Goal: Information Seeking & Learning: Learn about a topic

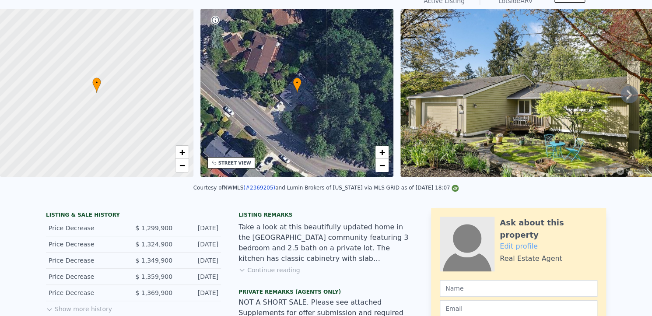
scroll to position [1, 0]
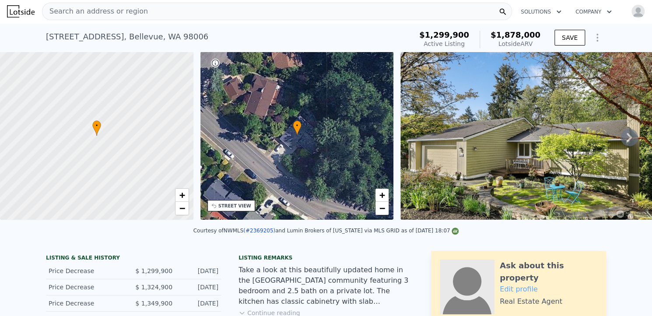
click at [627, 139] on icon at bounding box center [629, 137] width 5 height 9
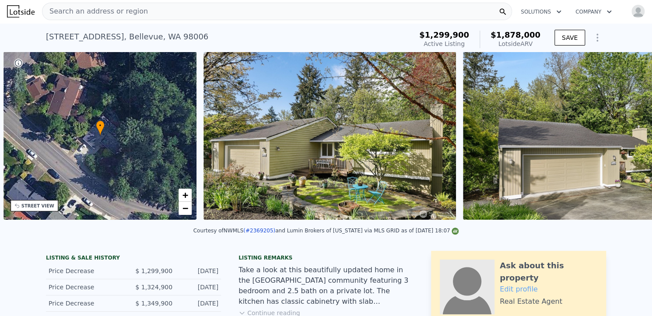
scroll to position [0, 204]
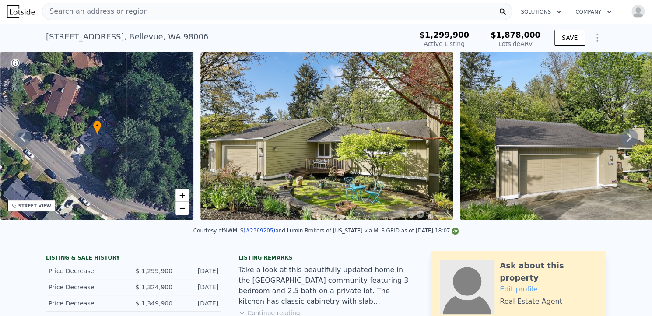
click at [627, 139] on icon at bounding box center [629, 137] width 5 height 9
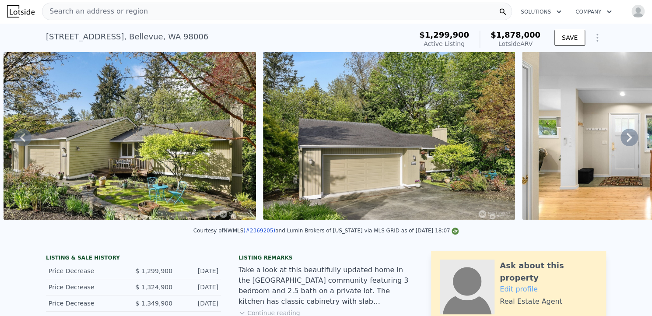
click at [627, 139] on icon at bounding box center [629, 137] width 5 height 9
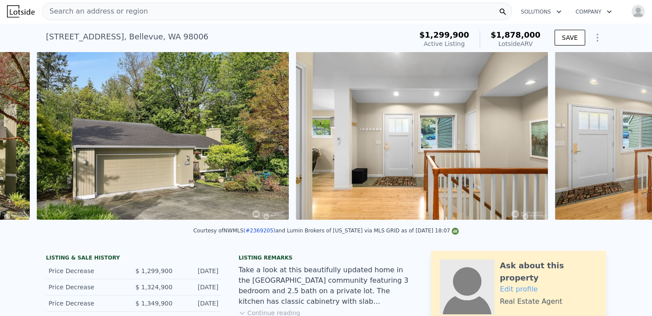
scroll to position [0, 660]
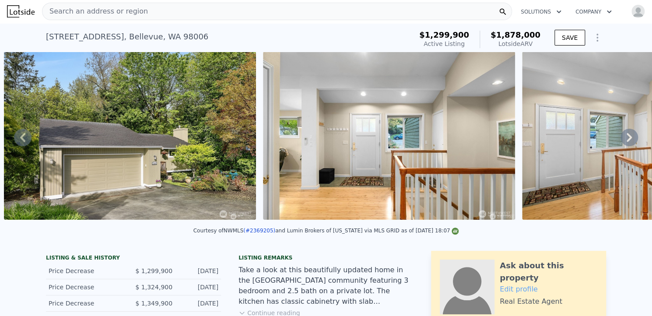
click at [627, 139] on icon at bounding box center [629, 137] width 5 height 9
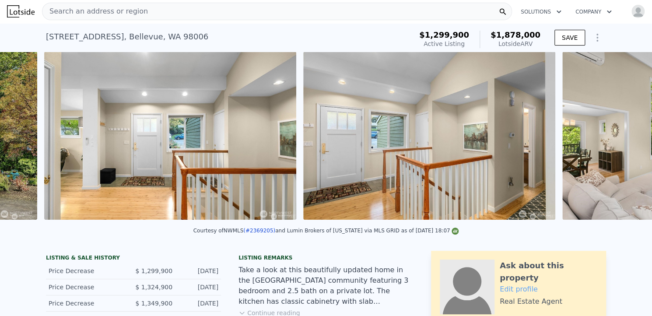
scroll to position [0, 919]
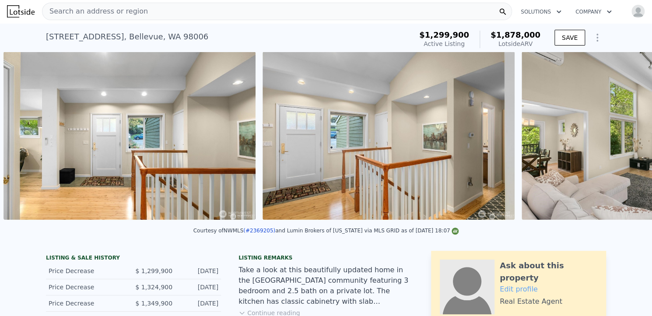
click at [623, 139] on img at bounding box center [648, 136] width 252 height 168
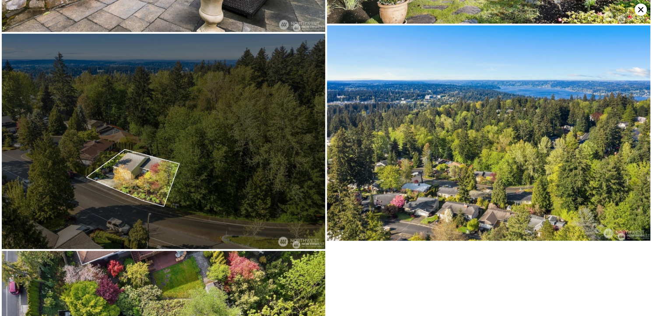
scroll to position [2467, 0]
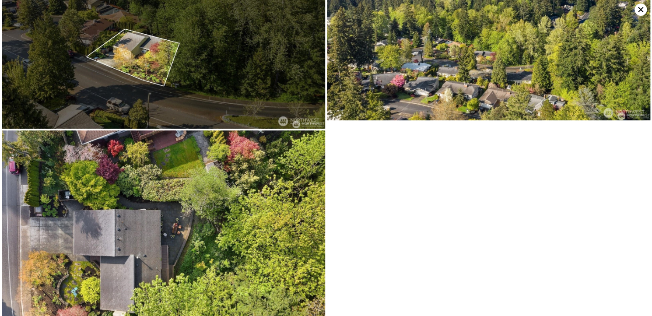
click at [636, 7] on icon at bounding box center [641, 10] width 12 height 12
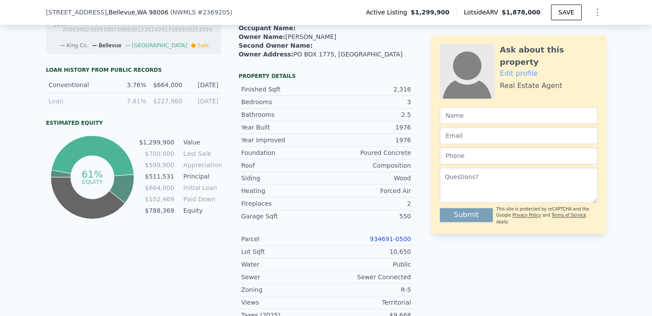
scroll to position [515, 0]
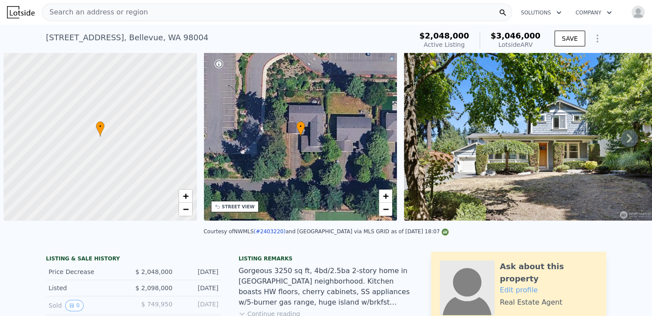
scroll to position [0, 4]
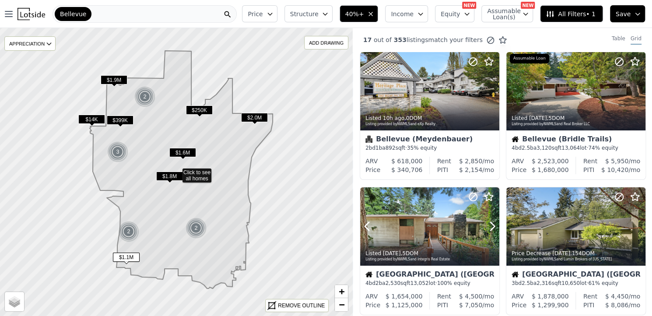
scroll to position [152, 0]
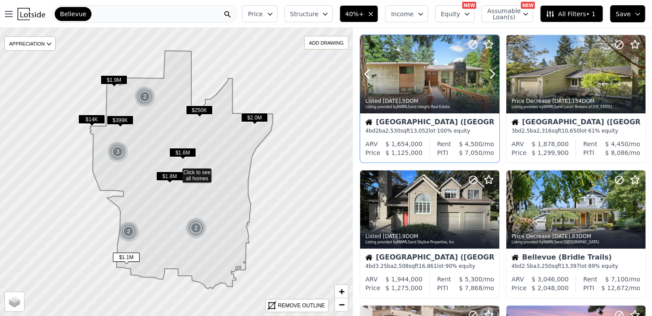
click at [446, 88] on div at bounding box center [429, 93] width 139 height 16
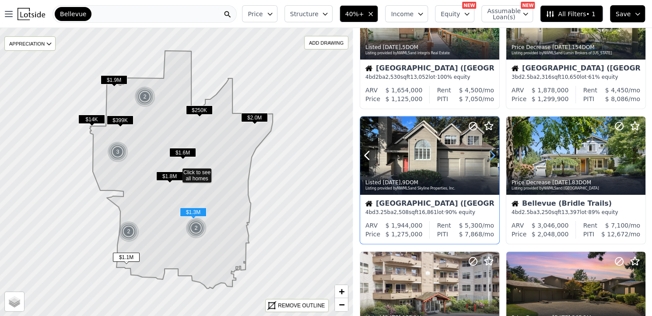
scroll to position [207, 0]
click at [442, 158] on div at bounding box center [429, 155] width 139 height 78
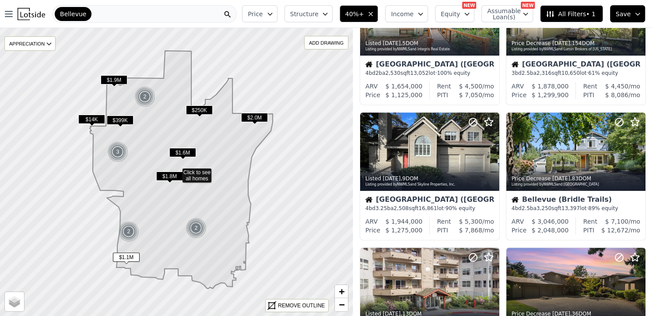
scroll to position [231, 0]
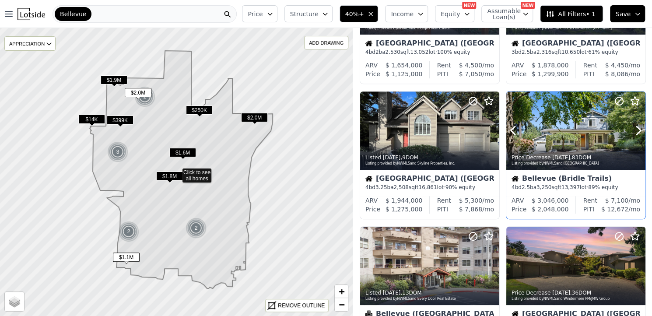
click at [552, 126] on div at bounding box center [576, 131] width 139 height 78
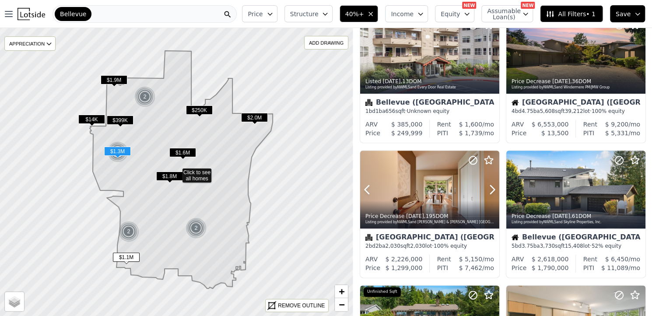
scroll to position [443, 0]
click at [454, 200] on div at bounding box center [429, 208] width 139 height 16
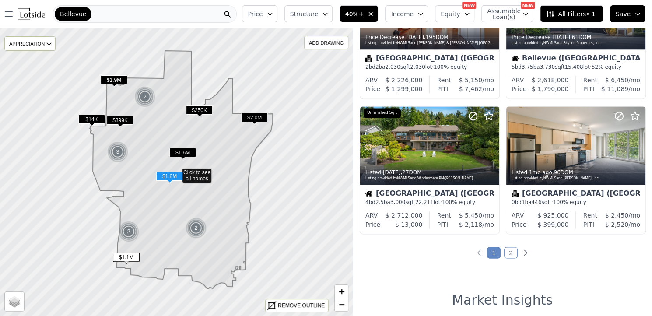
scroll to position [623, 0]
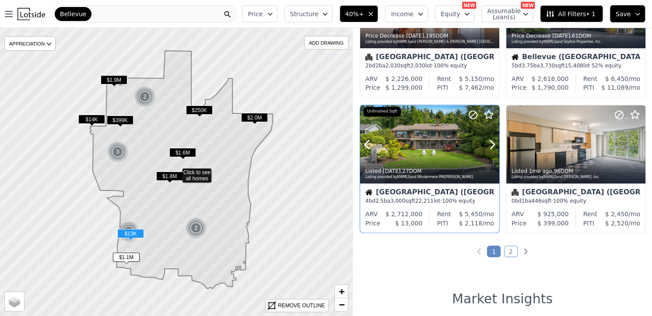
click at [454, 159] on div at bounding box center [429, 163] width 139 height 16
click at [505, 252] on link "2" at bounding box center [511, 251] width 14 height 11
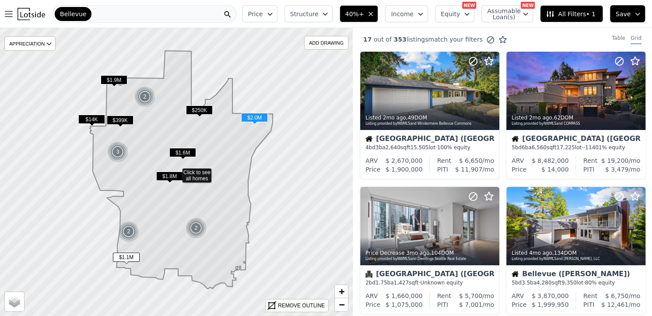
scroll to position [0, 0]
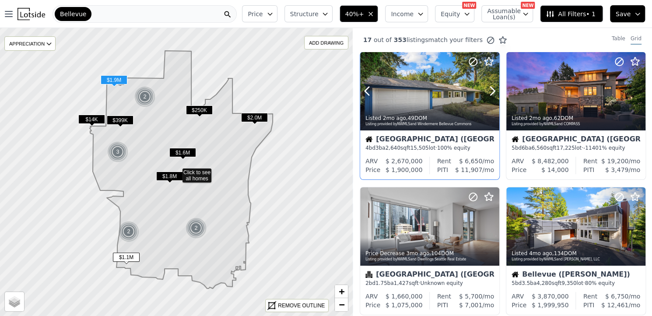
click at [441, 98] on div at bounding box center [429, 91] width 139 height 78
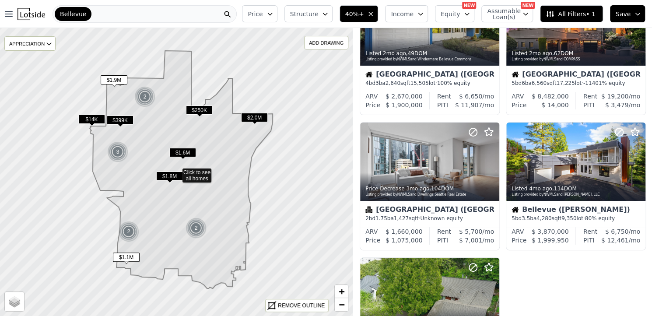
scroll to position [67, 0]
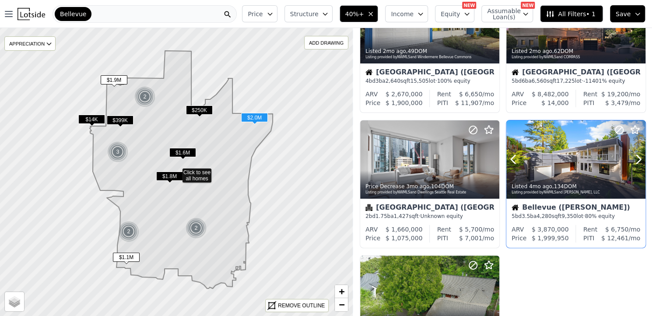
click at [544, 171] on div at bounding box center [576, 179] width 139 height 16
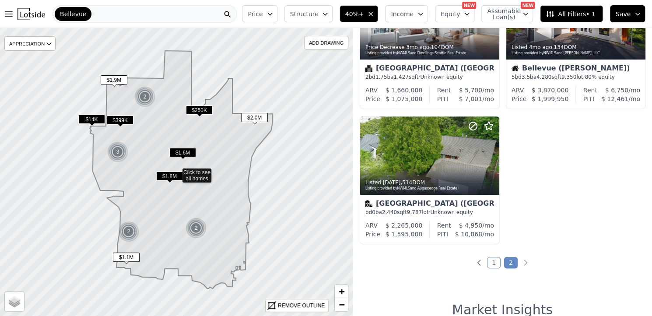
scroll to position [207, 0]
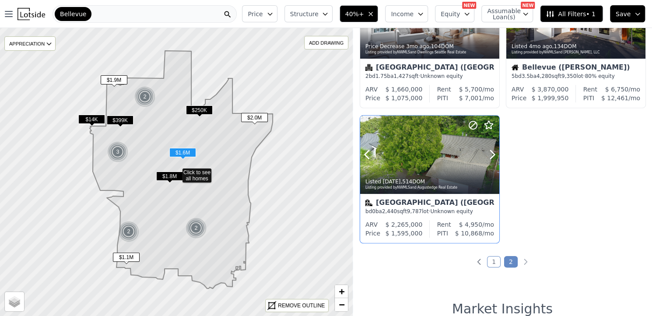
click at [439, 155] on div at bounding box center [429, 155] width 139 height 78
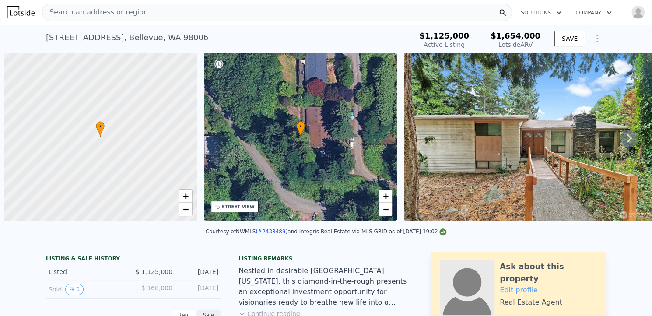
scroll to position [0, 4]
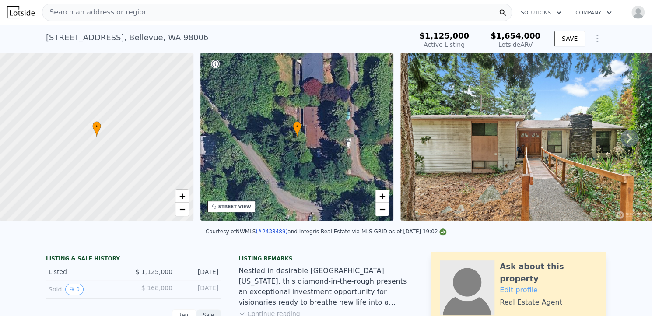
click at [624, 139] on icon at bounding box center [630, 139] width 18 height 18
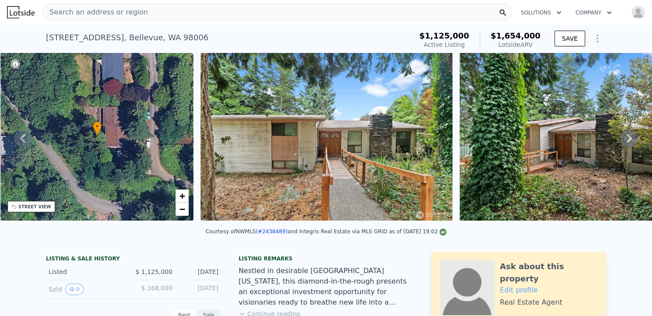
click at [624, 139] on icon at bounding box center [630, 139] width 18 height 18
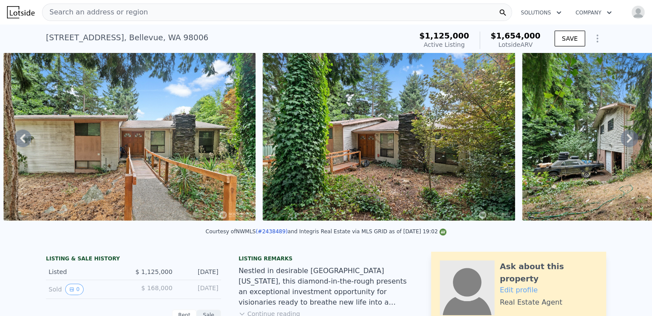
click at [624, 139] on icon at bounding box center [630, 139] width 18 height 18
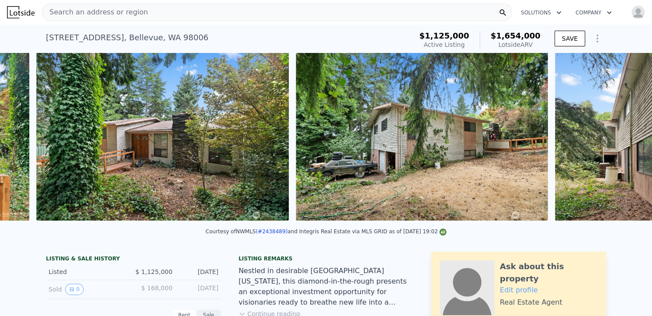
scroll to position [0, 660]
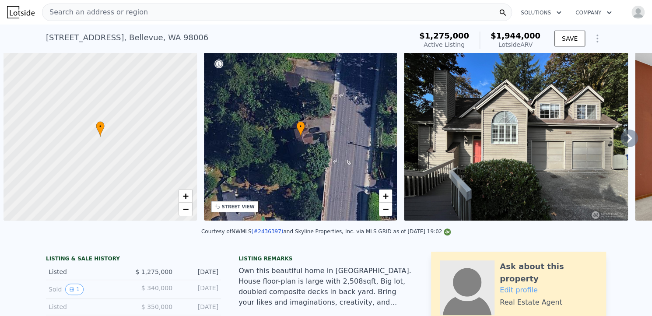
scroll to position [0, 4]
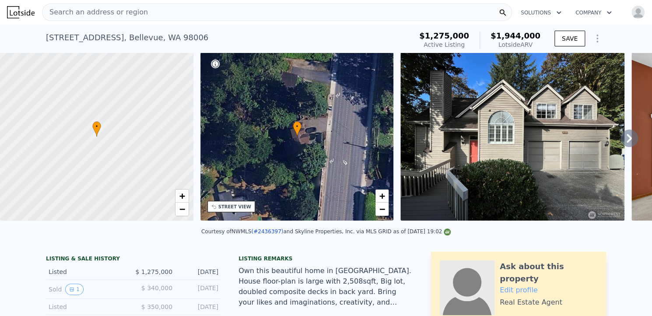
click at [623, 138] on icon at bounding box center [630, 139] width 18 height 18
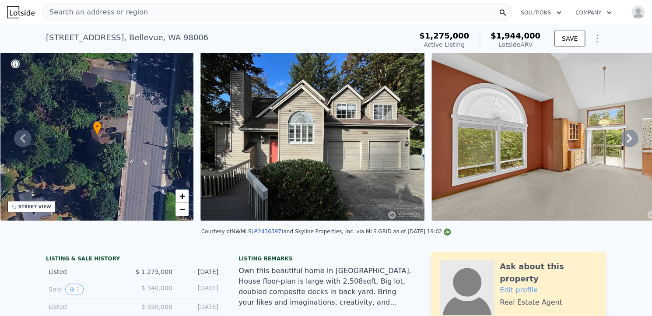
click at [623, 138] on icon at bounding box center [630, 139] width 18 height 18
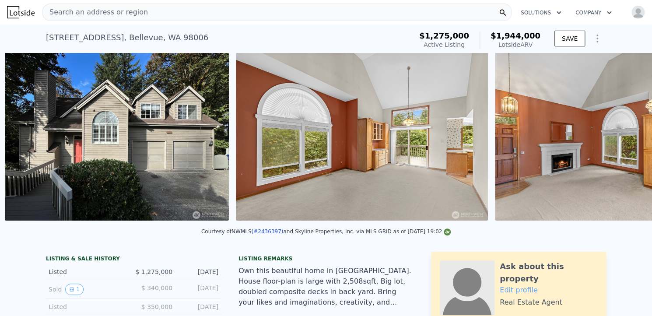
scroll to position [0, 401]
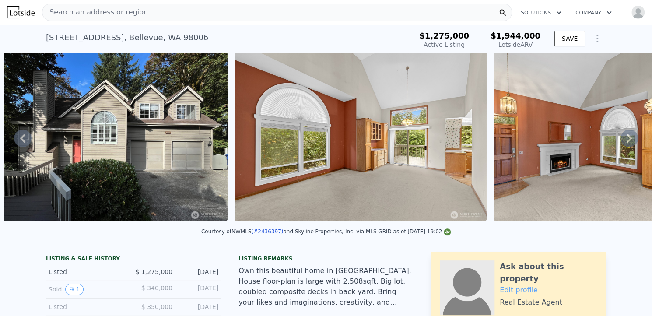
click at [623, 138] on icon at bounding box center [630, 139] width 18 height 18
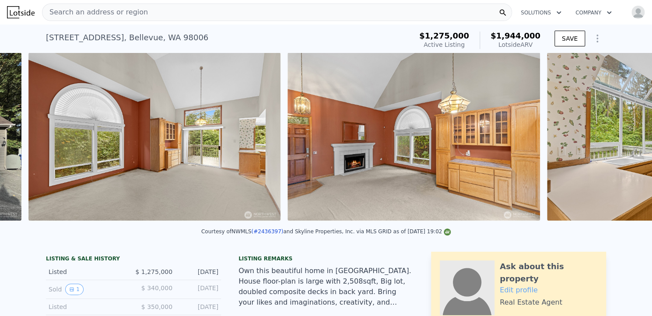
scroll to position [0, 632]
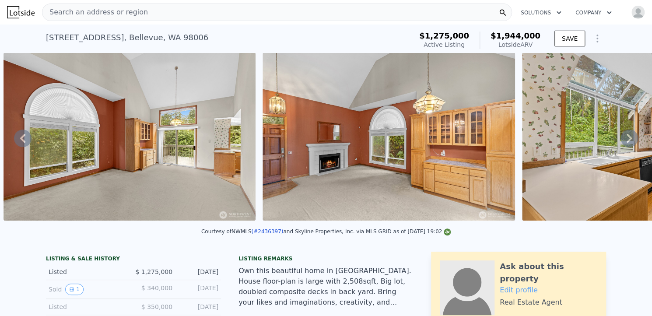
click at [627, 138] on icon at bounding box center [629, 138] width 5 height 9
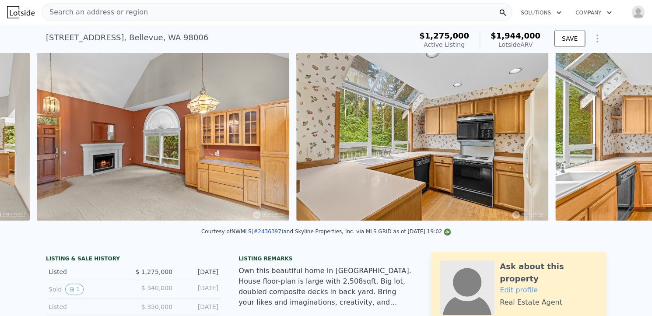
scroll to position [0, 891]
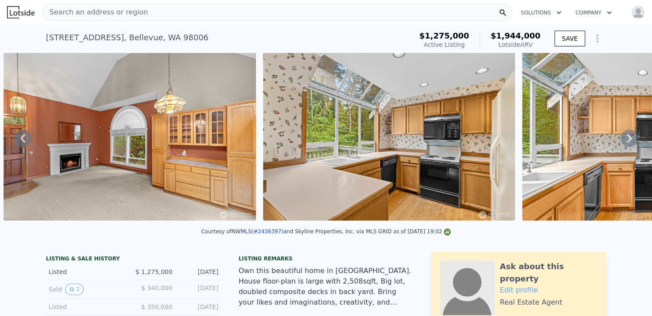
click at [627, 138] on icon at bounding box center [629, 138] width 5 height 9
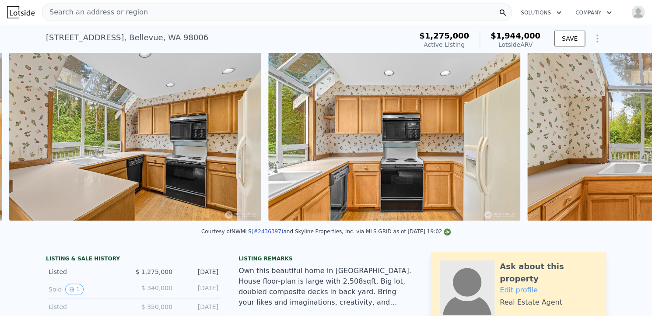
scroll to position [0, 1150]
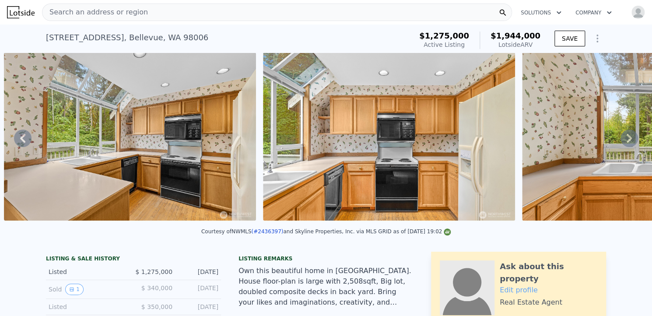
click at [627, 138] on icon at bounding box center [629, 138] width 5 height 9
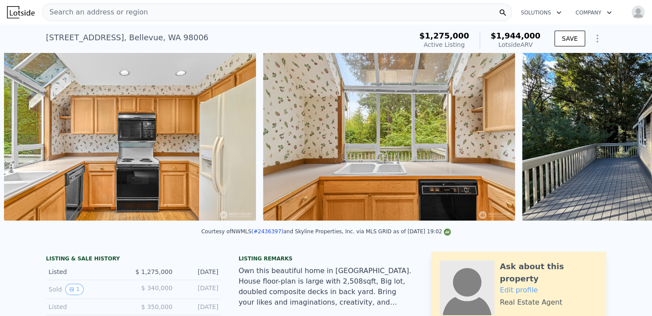
scroll to position [0, 1410]
click at [627, 138] on icon at bounding box center [629, 138] width 5 height 9
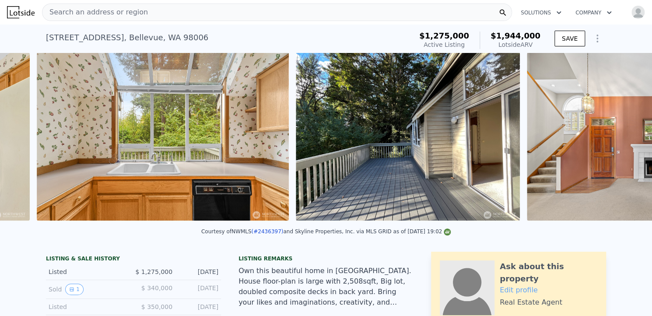
scroll to position [0, 1669]
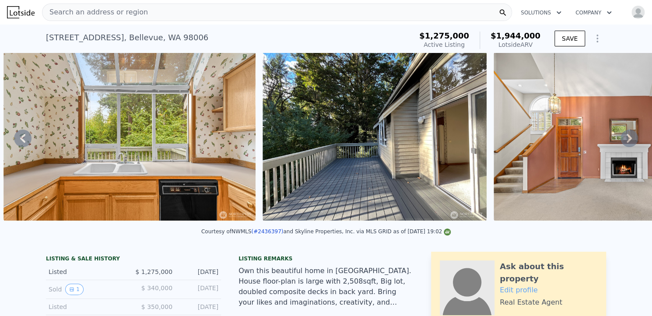
click at [627, 138] on icon at bounding box center [629, 138] width 5 height 9
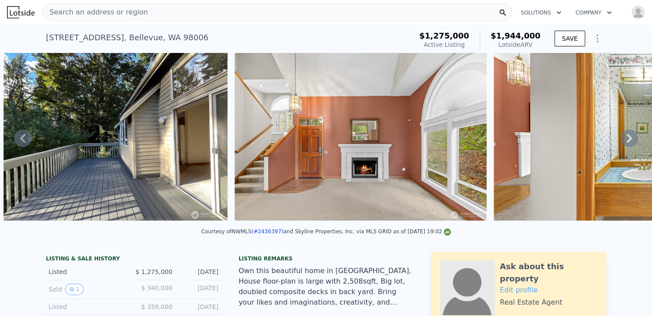
click at [627, 138] on icon at bounding box center [629, 138] width 5 height 9
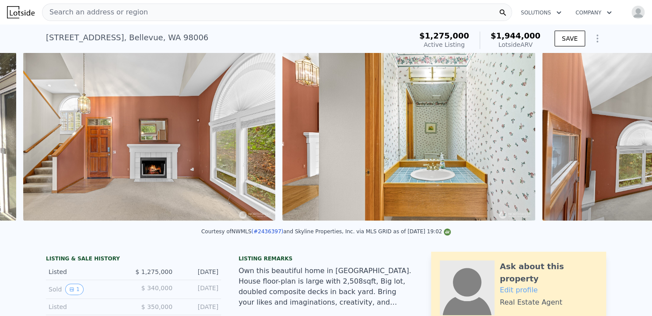
scroll to position [0, 2159]
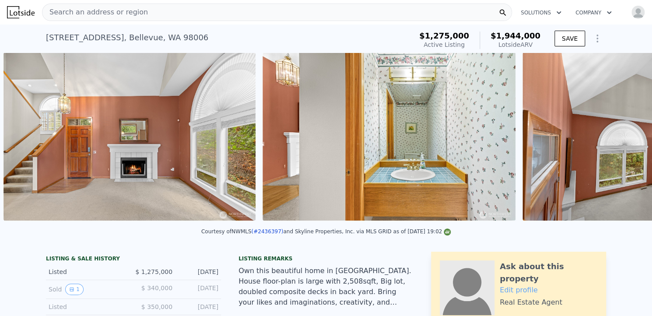
click at [622, 138] on img at bounding box center [649, 137] width 252 height 168
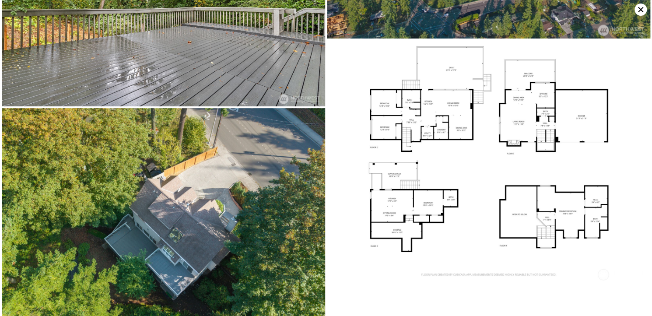
scroll to position [3909, 0]
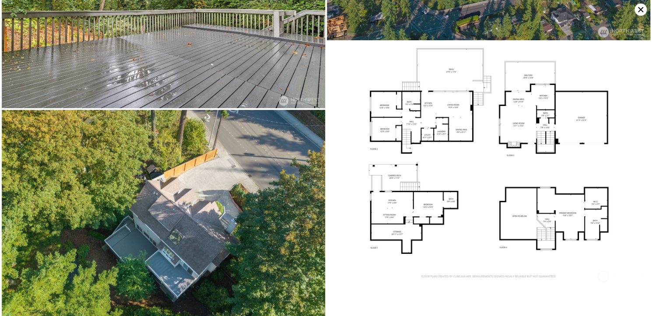
click at [641, 8] on icon at bounding box center [641, 10] width 12 height 12
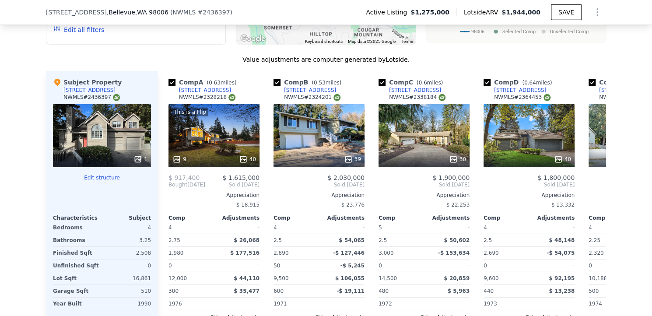
scroll to position [1086, 0]
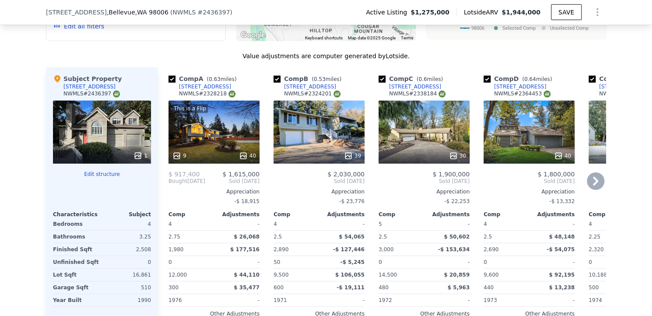
click at [593, 179] on icon at bounding box center [595, 181] width 5 height 9
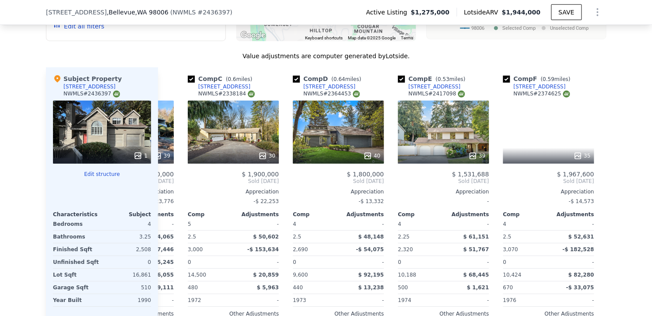
scroll to position [0, 210]
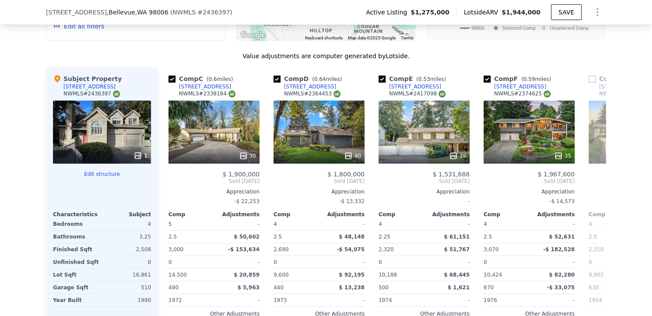
click at [590, 179] on span "Sold Nov 2024" at bounding box center [634, 181] width 91 height 7
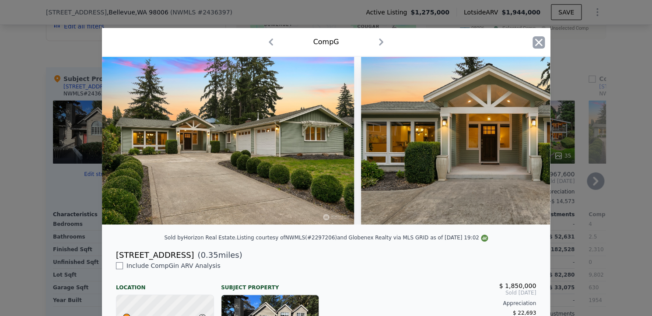
click at [535, 46] on icon "button" at bounding box center [538, 42] width 7 height 7
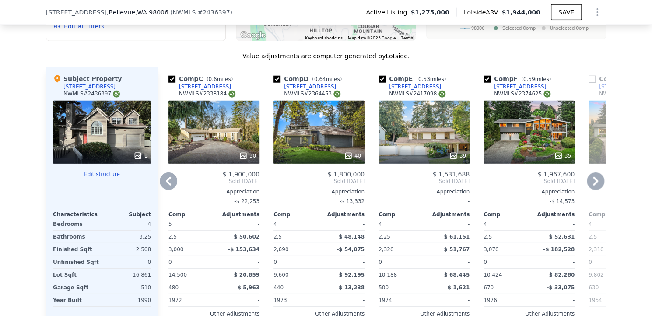
click at [537, 134] on div "35" at bounding box center [529, 132] width 91 height 63
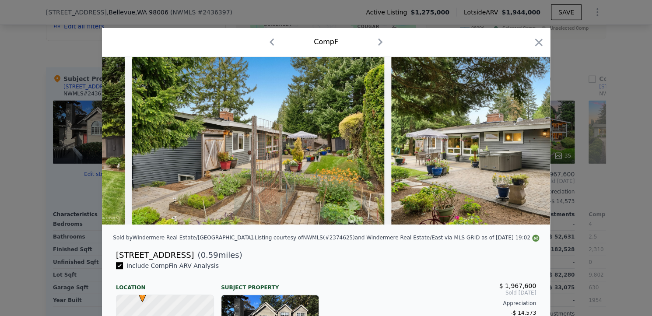
scroll to position [0, 7567]
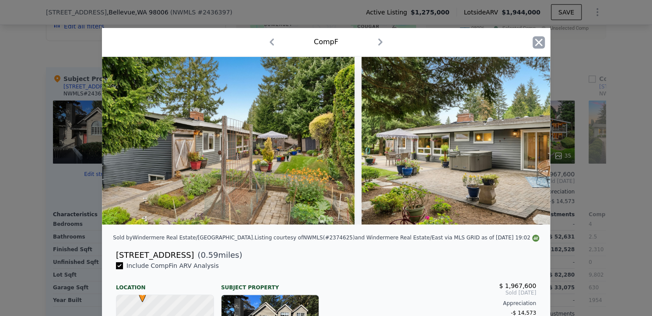
click at [536, 38] on icon "button" at bounding box center [539, 42] width 12 height 12
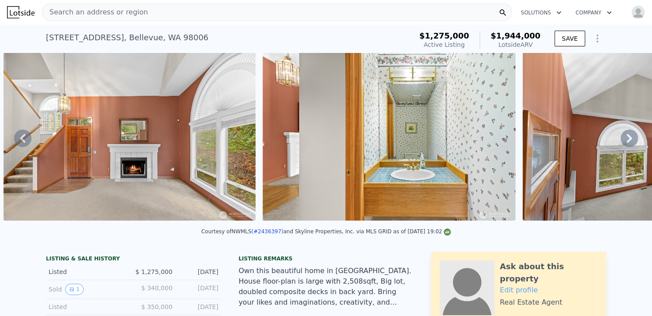
drag, startPoint x: 238, startPoint y: 238, endPoint x: 285, endPoint y: 236, distance: 46.5
click at [285, 235] on div "Courtesy of NWMLS (#2436397) and Skyline Properties, Inc. via MLS GRID as of 10…" at bounding box center [326, 232] width 250 height 6
copy div "NWMLS (#2436397)"
drag, startPoint x: 44, startPoint y: 39, endPoint x: 538, endPoint y: 46, distance: 493.5
click at [538, 46] on div "4123 150th Ave SE , Bellevue , WA 98006 Active at $1.275m (~ARV $1.944m ) $1,27…" at bounding box center [326, 40] width 560 height 25
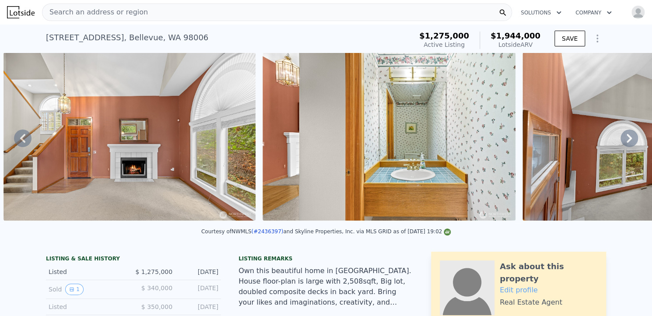
copy div "4123 150th Ave SE , Bellevue , WA 98006 Active at $1.275m (~ARV $1.944m ) $1,27…"
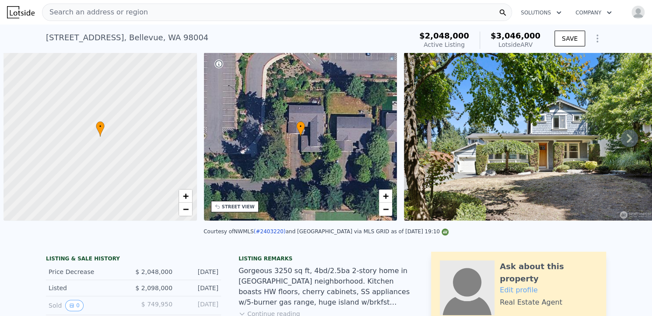
scroll to position [0, 4]
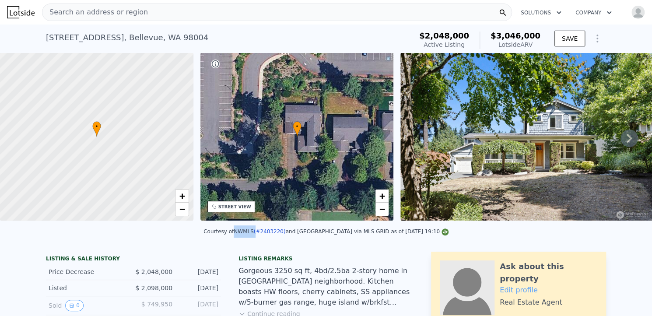
drag, startPoint x: 248, startPoint y: 237, endPoint x: 268, endPoint y: 242, distance: 20.3
click at [268, 242] on div "Courtesy of NWMLS (#2403220) and Shiloh Street via MLS GRID as of 10/01/2025 19…" at bounding box center [326, 234] width 652 height 21
drag, startPoint x: 296, startPoint y: 240, endPoint x: 249, endPoint y: 239, distance: 47.3
click at [249, 235] on div "Courtesy of NWMLS (#2403220) and Shiloh Street via MLS GRID as of 10/01/2025 19…" at bounding box center [326, 232] width 245 height 6
copy div "NWMLS (#2403220)"
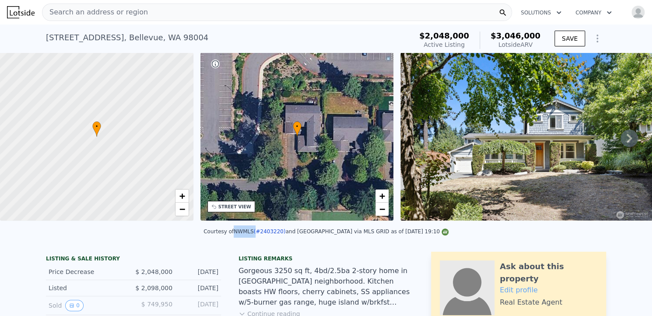
drag, startPoint x: 39, startPoint y: 41, endPoint x: 542, endPoint y: 44, distance: 503.1
click at [542, 44] on div "2648 116th Ave NE , Bellevue , WA 98004 Active at $2.048m (~ARV $3.046m ) $2,04…" at bounding box center [326, 39] width 652 height 28
copy div "2648 116th Ave NE , Bellevue , WA 98004 Active at $2.048m (~ARV $3.046m ) $2,04…"
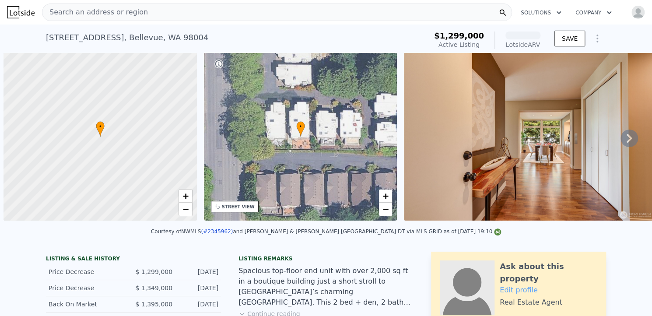
scroll to position [0, 4]
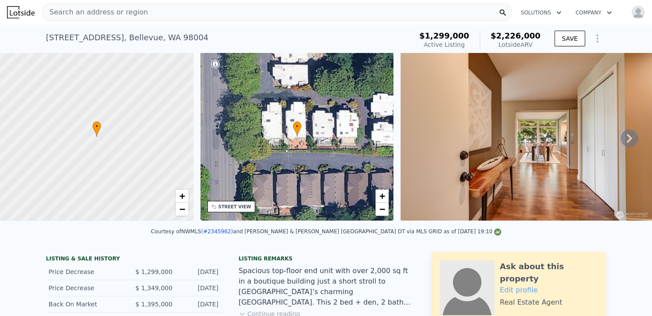
click at [626, 138] on icon at bounding box center [630, 139] width 18 height 18
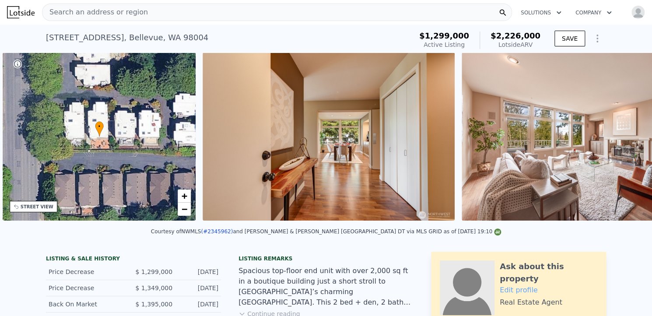
scroll to position [0, 204]
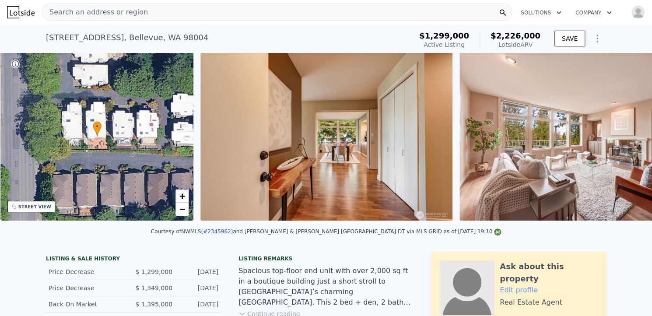
click at [626, 138] on div "• + − • + − STREET VIEW Loading... SATELLITE VIEW" at bounding box center [326, 138] width 652 height 171
click at [626, 138] on icon at bounding box center [630, 139] width 18 height 18
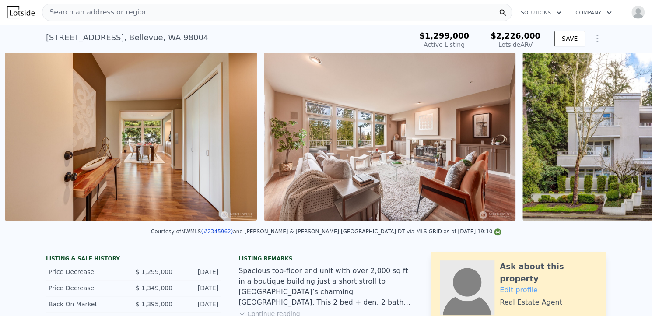
scroll to position [0, 401]
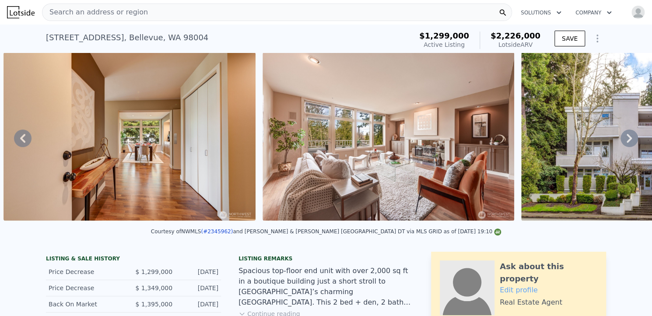
click at [626, 138] on icon at bounding box center [630, 139] width 18 height 18
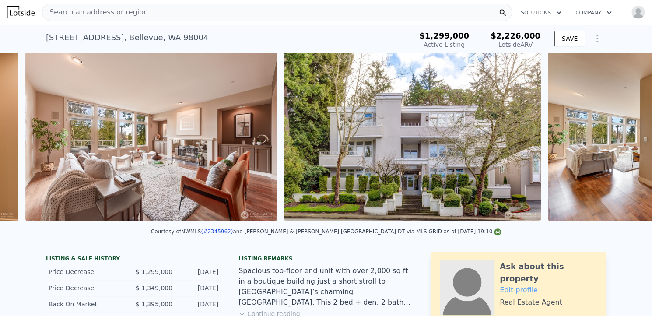
scroll to position [0, 659]
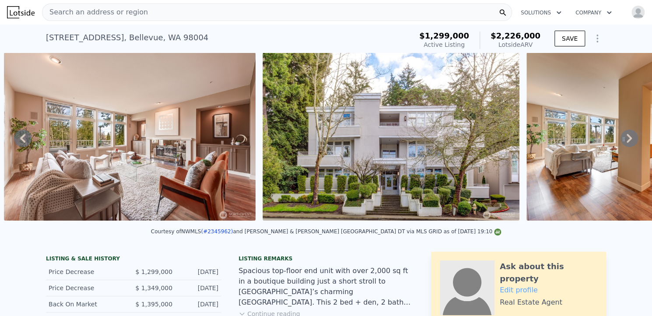
click at [626, 138] on icon at bounding box center [630, 139] width 18 height 18
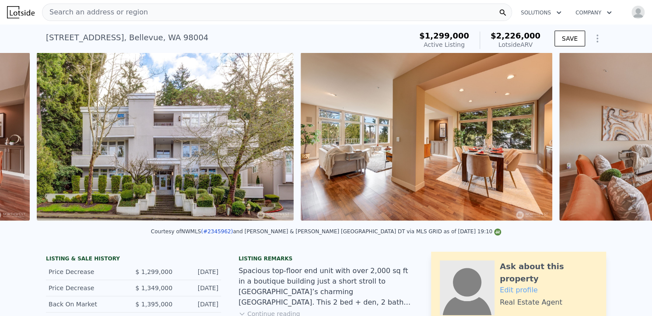
scroll to position [0, 918]
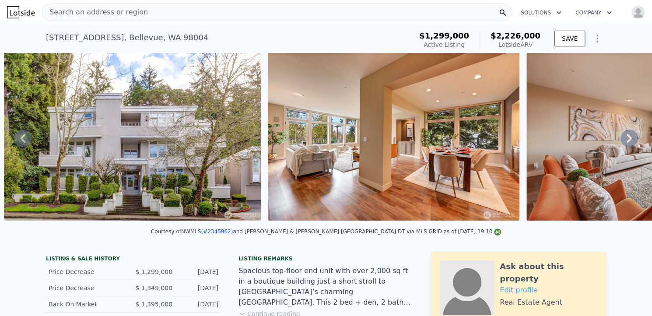
click at [626, 138] on icon at bounding box center [630, 139] width 18 height 18
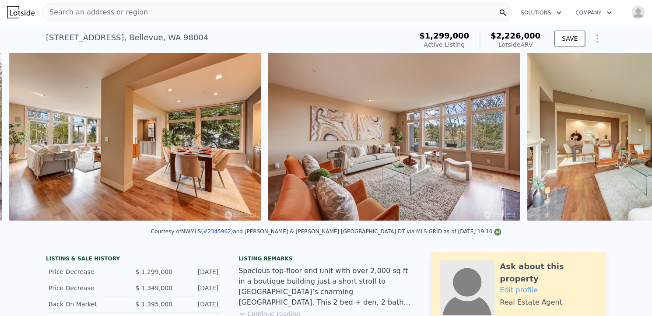
scroll to position [0, 1182]
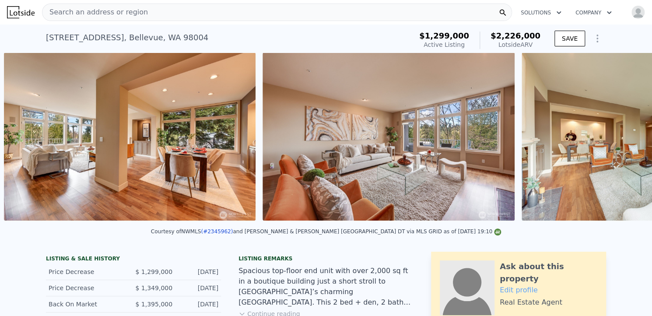
click at [626, 138] on img at bounding box center [648, 137] width 252 height 168
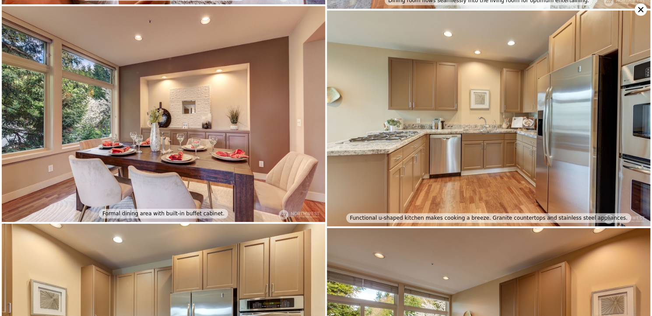
scroll to position [646, 0]
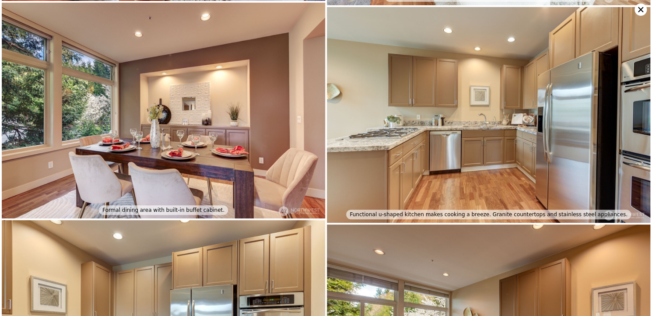
click at [638, 7] on icon at bounding box center [640, 9] width 5 height 5
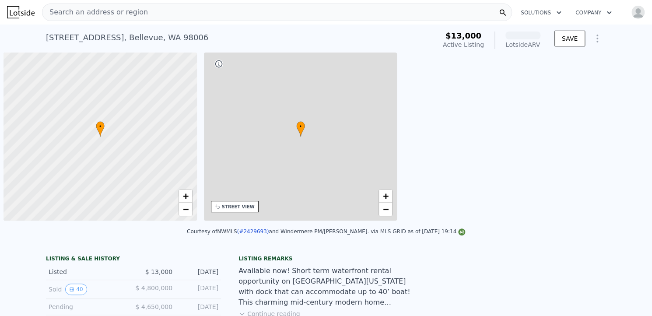
scroll to position [0, 4]
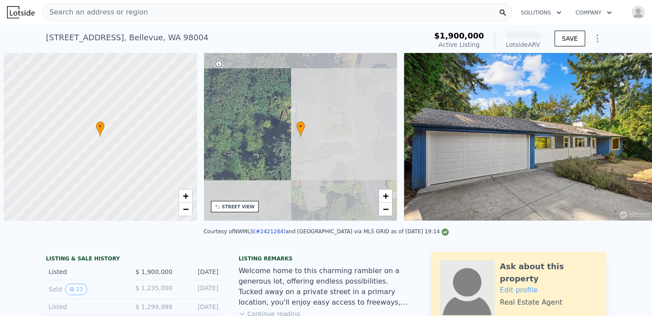
scroll to position [0, 4]
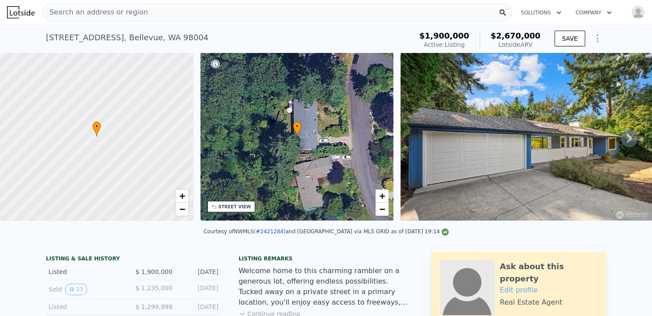
click at [621, 142] on icon at bounding box center [630, 139] width 18 height 18
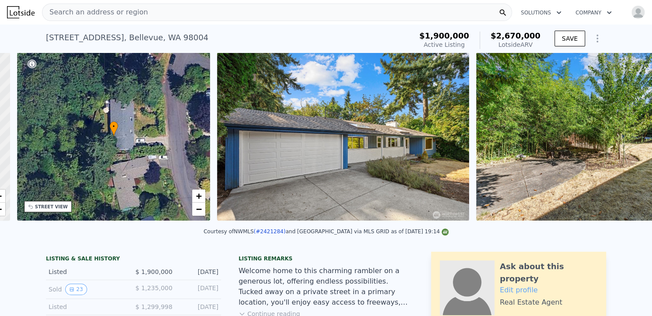
scroll to position [0, 204]
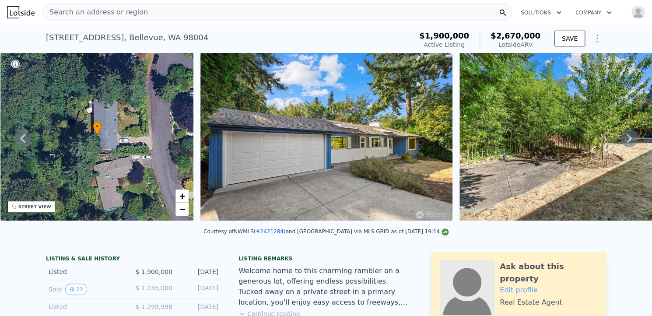
click at [619, 142] on div "• + − • + − STREET VIEW Loading... SATELLITE VIEW" at bounding box center [326, 138] width 652 height 171
click at [621, 142] on icon at bounding box center [630, 139] width 18 height 18
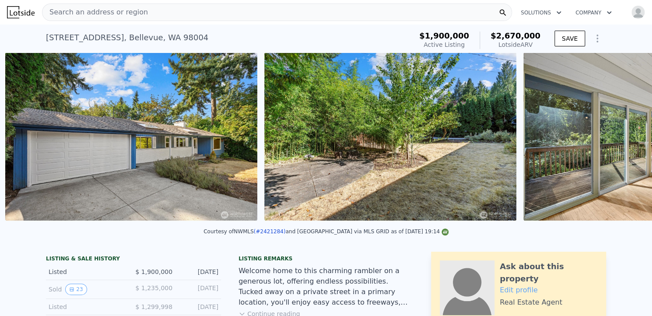
scroll to position [0, 401]
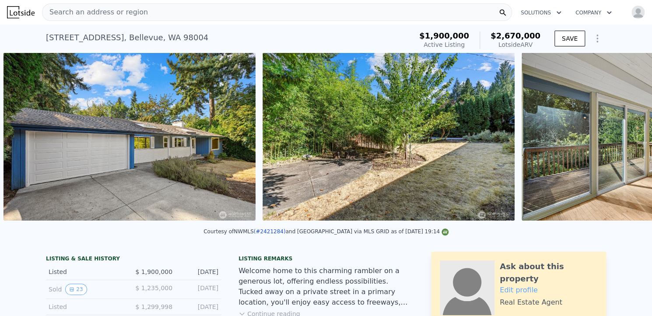
click at [619, 142] on div "• + − • + − STREET VIEW Loading... SATELLITE VIEW" at bounding box center [326, 138] width 652 height 171
click at [621, 142] on icon at bounding box center [630, 139] width 18 height 18
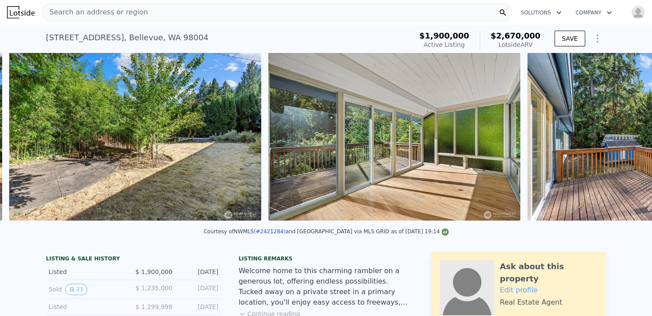
scroll to position [0, 660]
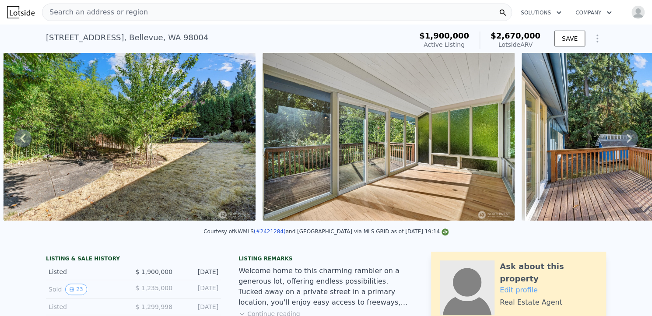
click at [621, 142] on icon at bounding box center [630, 139] width 18 height 18
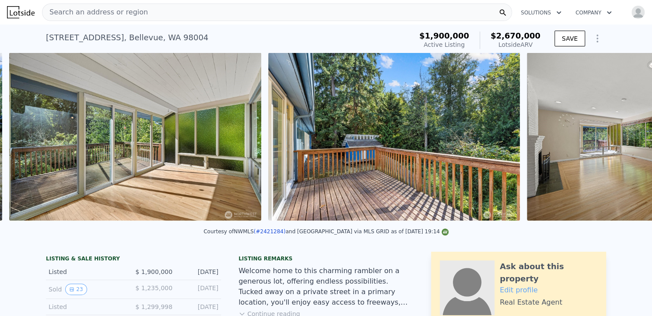
scroll to position [0, 919]
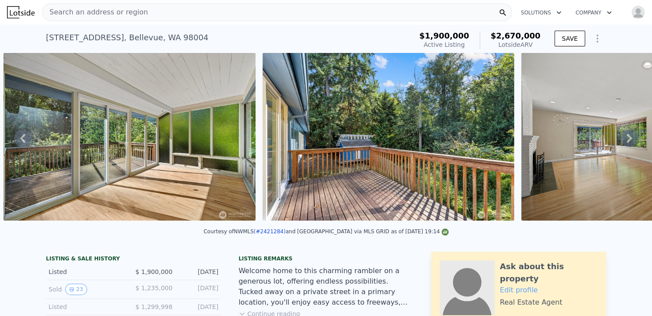
click at [621, 142] on icon at bounding box center [630, 139] width 18 height 18
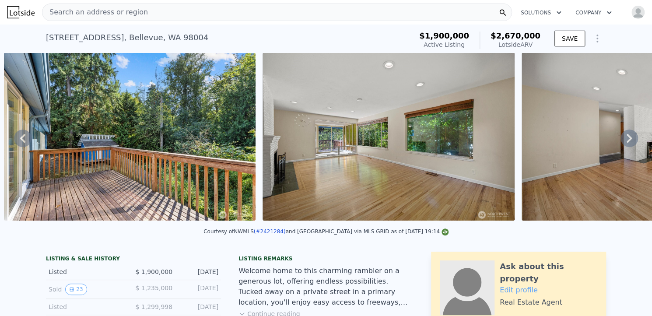
click at [621, 142] on icon at bounding box center [630, 139] width 18 height 18
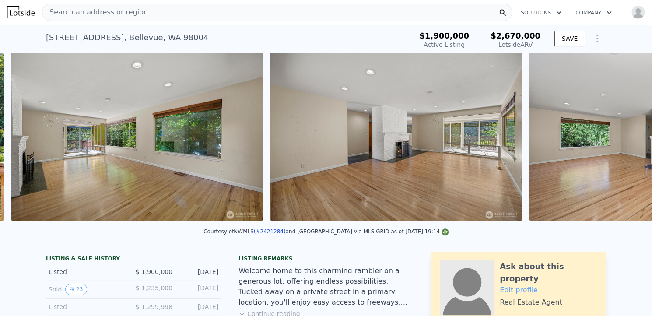
scroll to position [0, 1437]
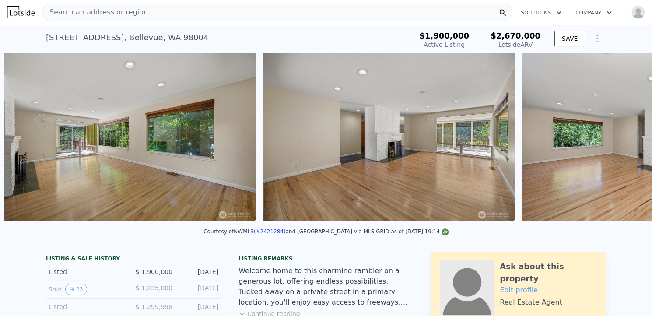
click at [619, 142] on div "• + − • + − STREET VIEW Loading... SATELLITE VIEW" at bounding box center [326, 138] width 652 height 171
click at [621, 142] on icon at bounding box center [630, 139] width 18 height 18
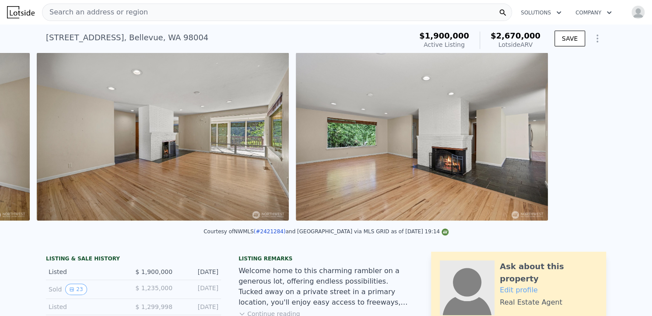
scroll to position [0, 1696]
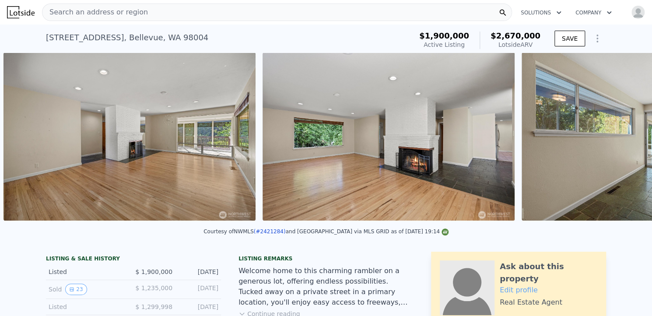
click at [619, 142] on div "• + − • + − STREET VIEW Loading... SATELLITE VIEW" at bounding box center [326, 138] width 652 height 171
click at [621, 142] on icon at bounding box center [630, 139] width 18 height 18
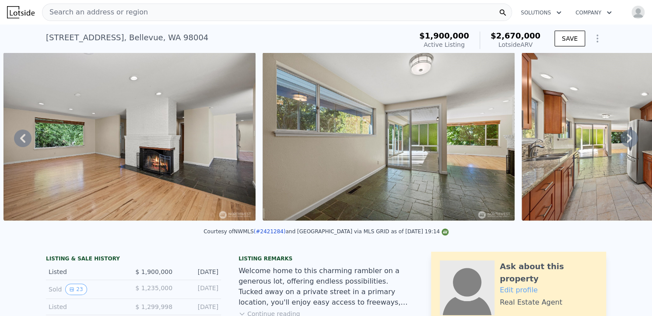
click at [621, 142] on icon at bounding box center [630, 139] width 18 height 18
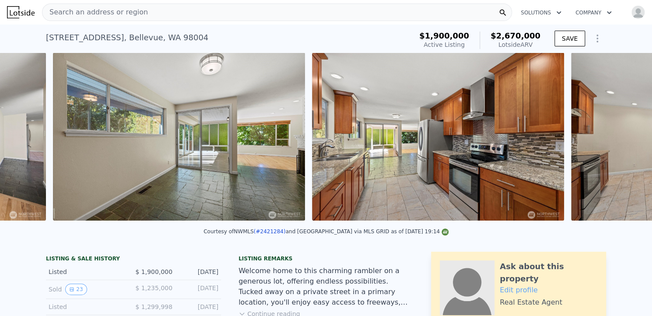
scroll to position [0, 2214]
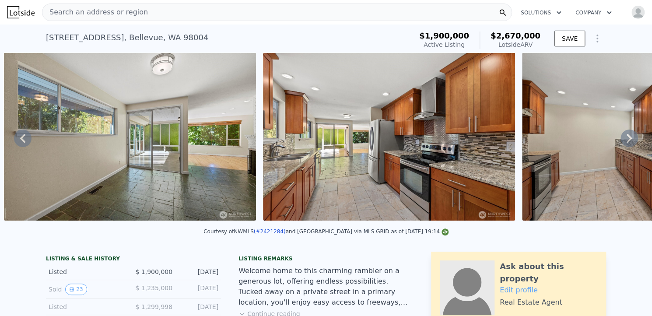
click at [621, 142] on icon at bounding box center [630, 139] width 18 height 18
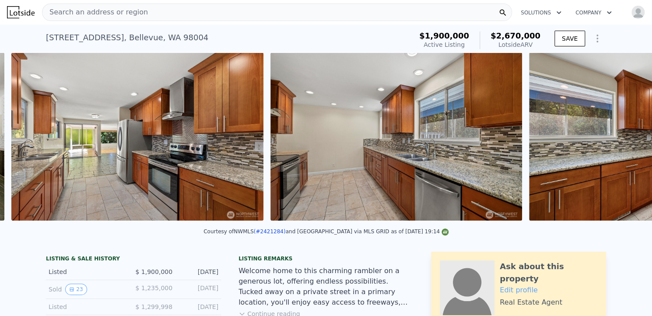
scroll to position [0, 2473]
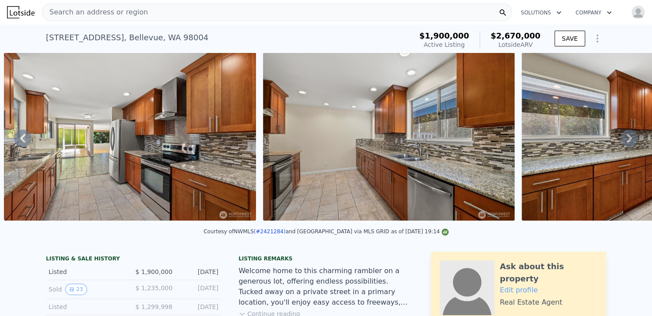
click at [621, 142] on icon at bounding box center [630, 139] width 18 height 18
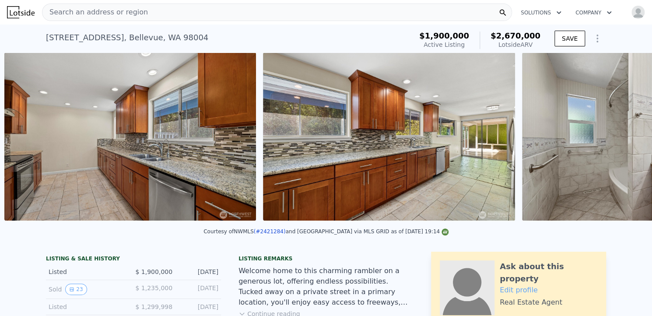
scroll to position [0, 2732]
click at [621, 142] on icon at bounding box center [630, 139] width 18 height 18
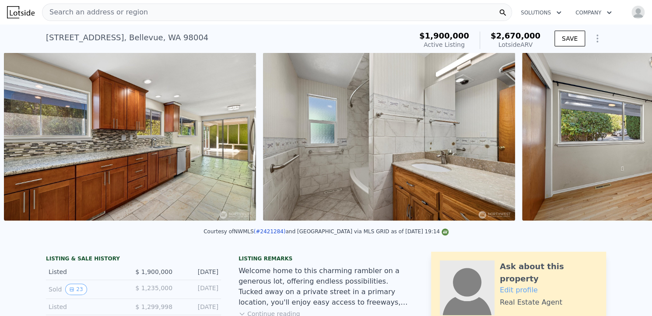
scroll to position [0, 2992]
click at [621, 142] on icon at bounding box center [630, 139] width 18 height 18
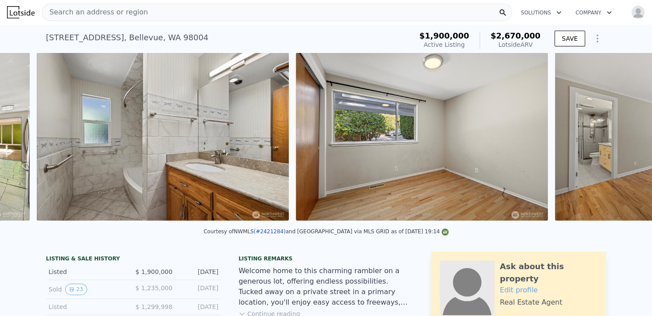
scroll to position [0, 3250]
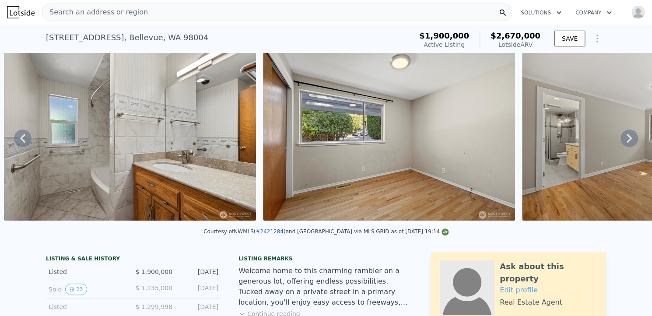
click at [19, 137] on icon at bounding box center [23, 139] width 18 height 18
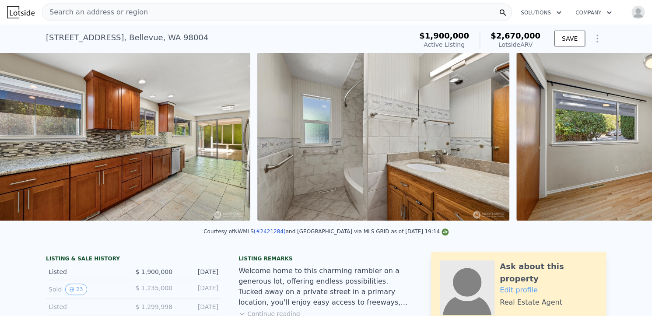
scroll to position [0, 2992]
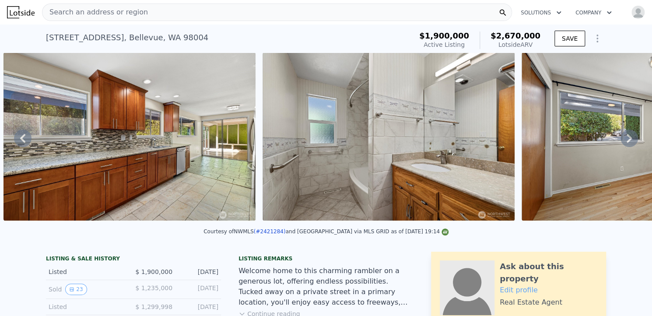
click at [623, 136] on icon at bounding box center [630, 139] width 18 height 18
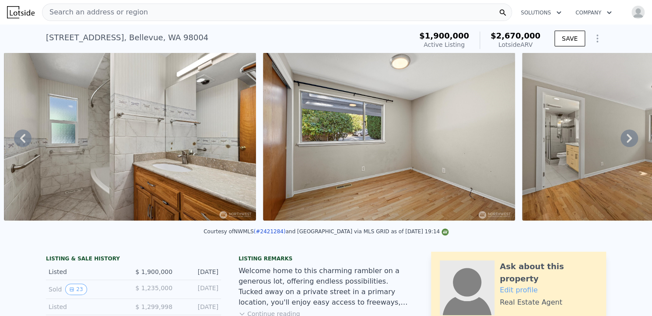
click at [623, 136] on icon at bounding box center [630, 139] width 18 height 18
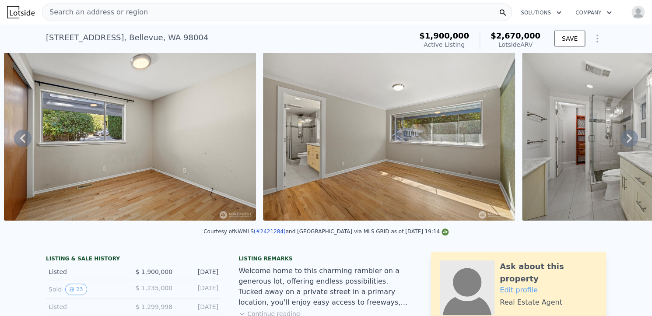
click at [623, 136] on icon at bounding box center [630, 139] width 18 height 18
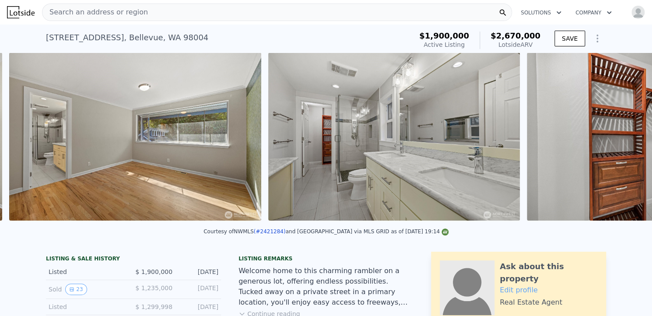
scroll to position [0, 3769]
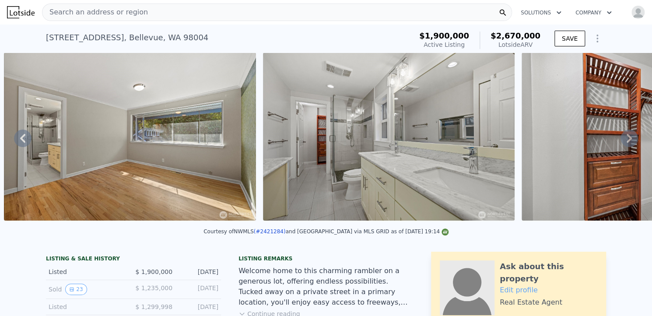
click at [623, 136] on icon at bounding box center [630, 139] width 18 height 18
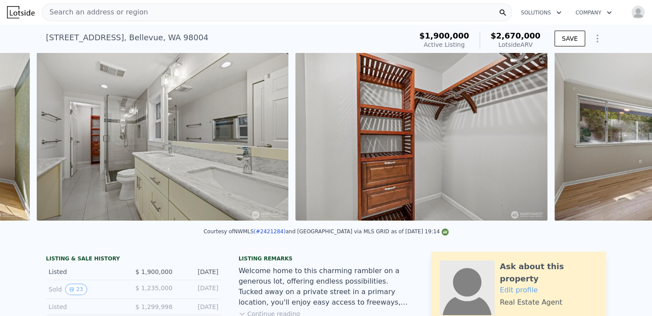
scroll to position [0, 4028]
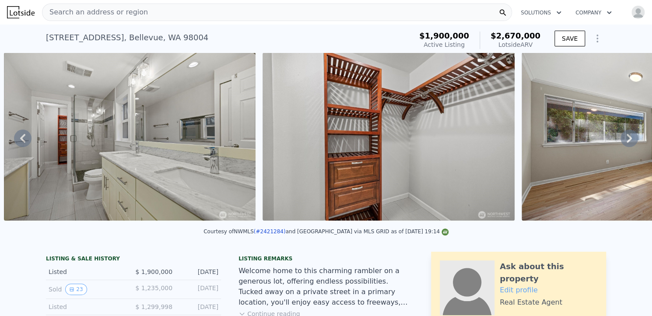
click at [623, 136] on div "• + − • + − STREET VIEW Loading... SATELLITE VIEW" at bounding box center [326, 138] width 652 height 171
click at [623, 136] on icon at bounding box center [630, 139] width 18 height 18
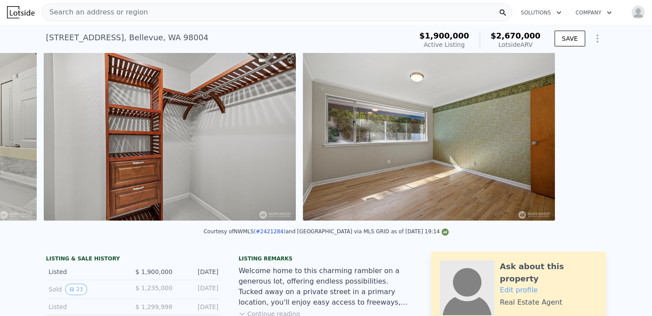
scroll to position [0, 4287]
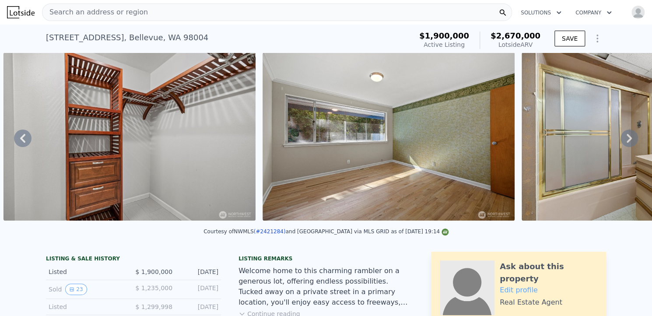
click at [623, 136] on icon at bounding box center [630, 139] width 18 height 18
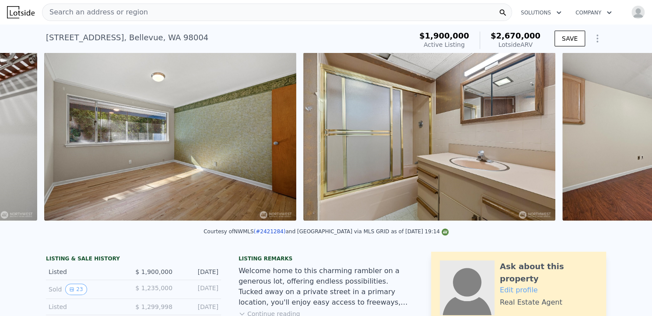
scroll to position [0, 4546]
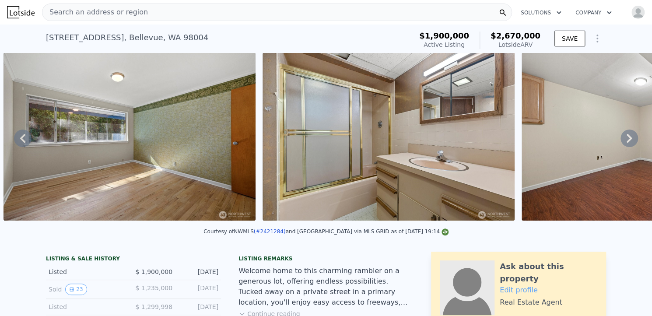
click at [623, 136] on icon at bounding box center [630, 139] width 18 height 18
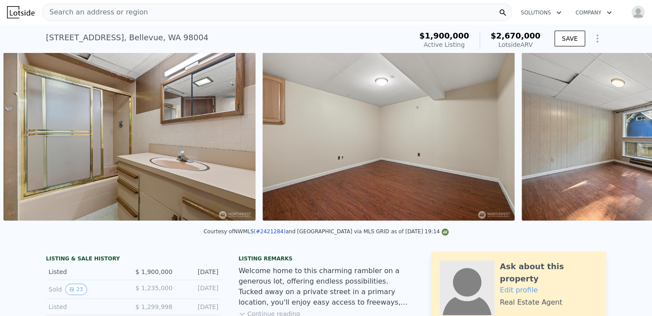
click at [623, 136] on div "• + − • + − STREET VIEW Loading... SATELLITE VIEW" at bounding box center [326, 138] width 652 height 171
click at [623, 136] on icon at bounding box center [630, 139] width 18 height 18
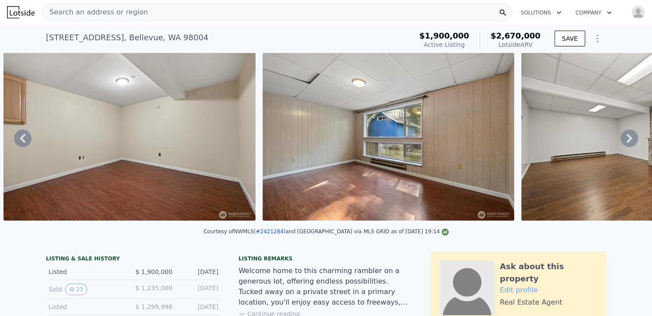
click at [623, 136] on icon at bounding box center [630, 139] width 18 height 18
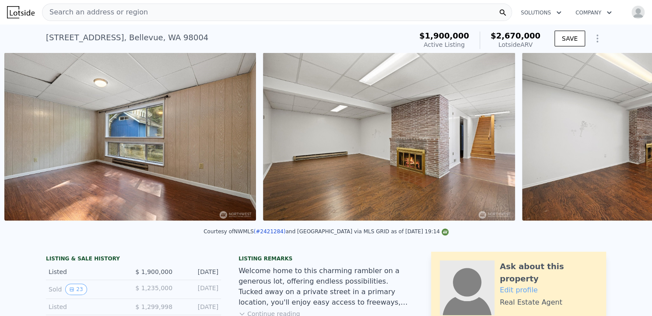
scroll to position [0, 5324]
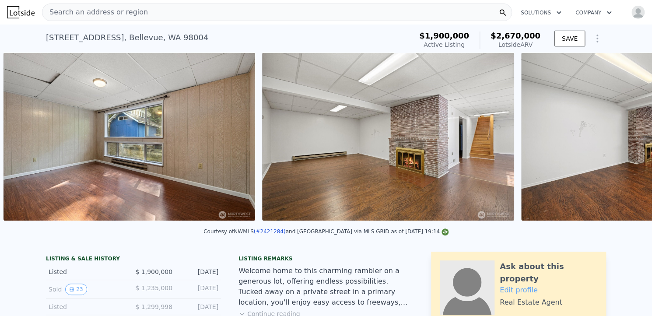
click at [623, 136] on img at bounding box center [647, 137] width 252 height 168
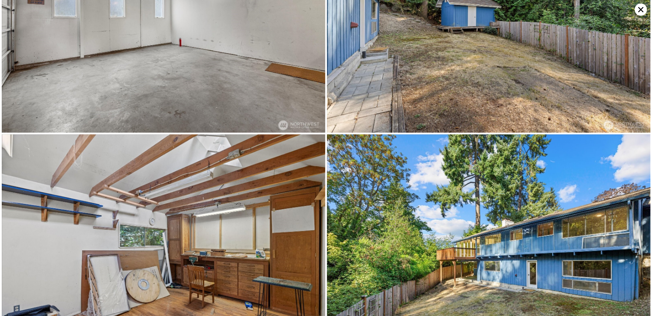
scroll to position [2911, 0]
click at [639, 5] on icon at bounding box center [641, 10] width 12 height 12
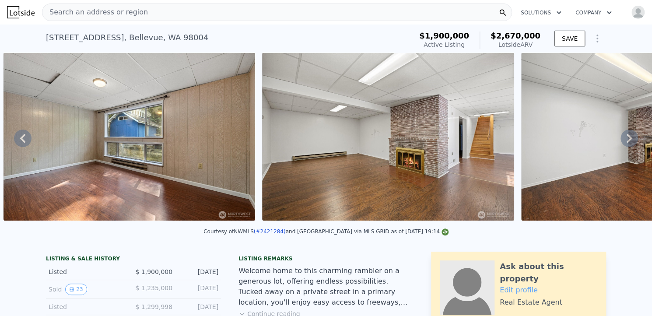
drag, startPoint x: 42, startPoint y: 38, endPoint x: 537, endPoint y: 44, distance: 494.8
click at [537, 44] on div "3415 103rd Pl NE , Bellevue , WA 98004 Active at $1.900m (~ARV $2.670m ) $1,900…" at bounding box center [326, 40] width 560 height 25
copy div "3415 103rd Pl NE , Bellevue , WA 98004 Active at $1.900m (~ARV $2.670m ) $1,900…"
drag, startPoint x: 226, startPoint y: 238, endPoint x: 257, endPoint y: 240, distance: 30.7
click at [257, 235] on div "Courtesy of NWMLS (#2421284) and Windermere Bellevue Commons via MLS GRID as of…" at bounding box center [326, 232] width 245 height 6
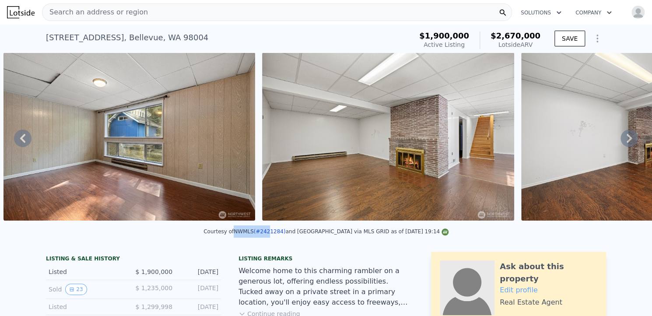
click at [229, 235] on div "Courtesy of NWMLS (#2421284) and Windermere Bellevue Commons via MLS GRID as of…" at bounding box center [326, 232] width 245 height 6
drag, startPoint x: 229, startPoint y: 239, endPoint x: 273, endPoint y: 240, distance: 44.2
click at [273, 235] on div "Courtesy of NWMLS (#2421284) and Windermere Bellevue Commons via MLS GRID as of…" at bounding box center [326, 232] width 245 height 6
copy div "NWMLS (#2421284)"
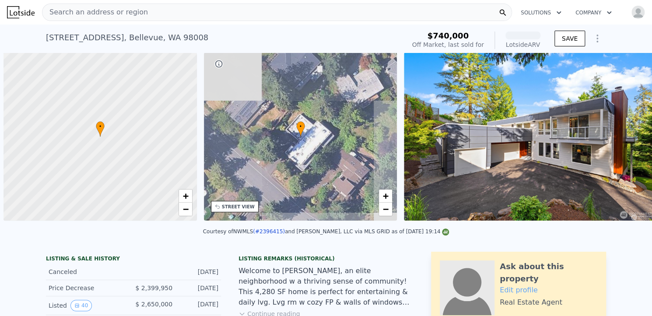
scroll to position [0, 4]
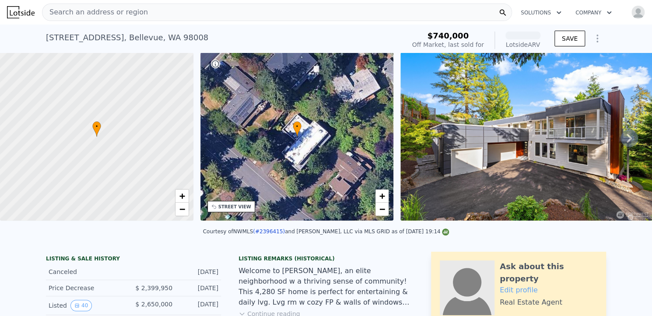
click at [621, 140] on icon at bounding box center [630, 139] width 18 height 18
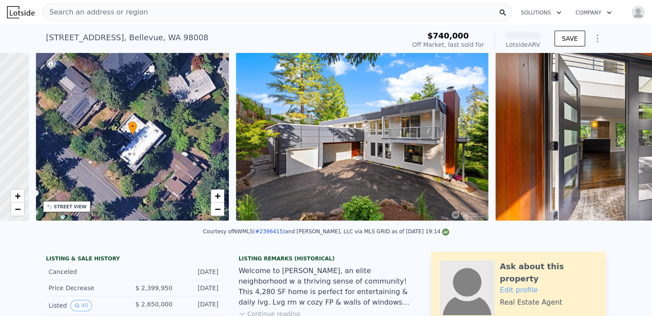
click at [615, 140] on div "• + − • + − STREET VIEW Loading... SATELLITE VIEW" at bounding box center [326, 138] width 652 height 171
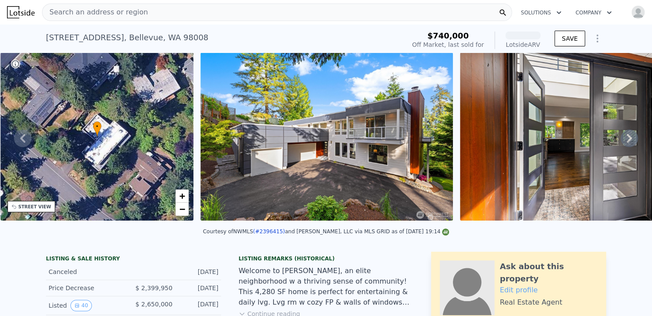
click at [621, 140] on icon at bounding box center [630, 139] width 18 height 18
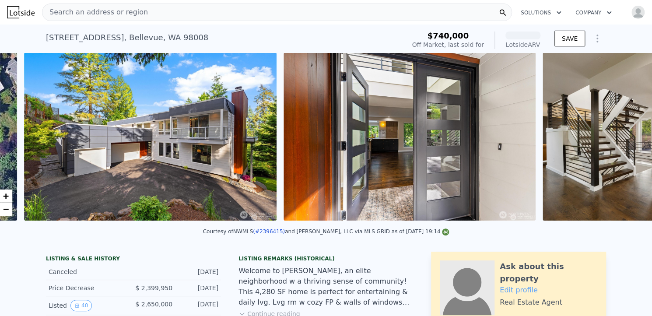
scroll to position [0, 401]
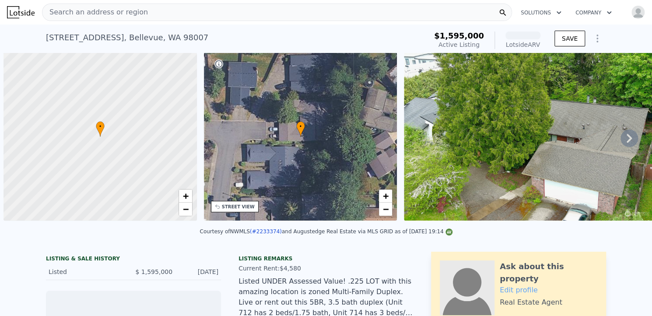
scroll to position [0, 4]
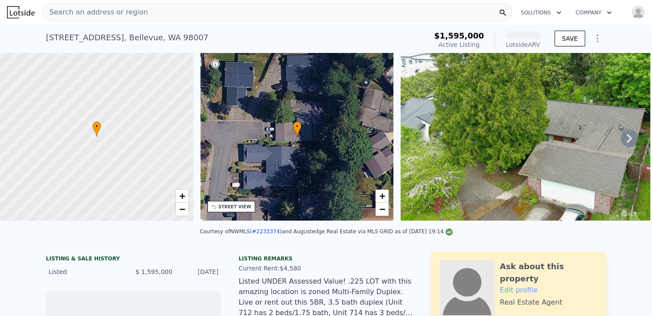
click at [624, 143] on icon at bounding box center [630, 139] width 18 height 18
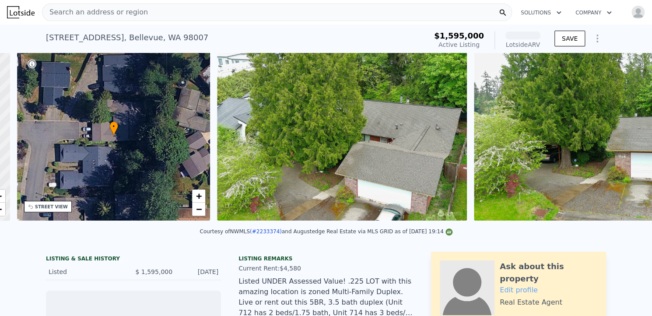
scroll to position [0, 204]
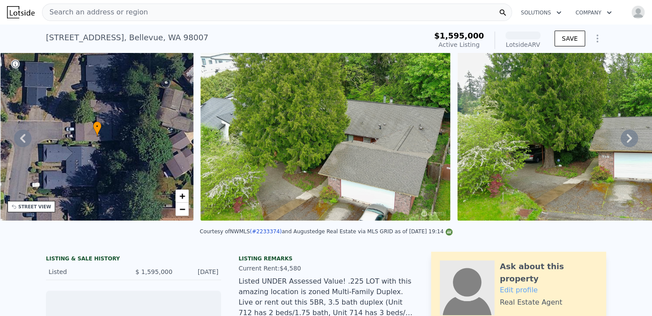
click at [624, 143] on icon at bounding box center [630, 139] width 18 height 18
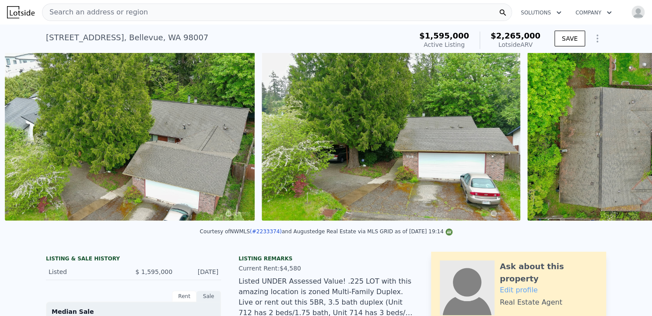
click at [614, 142] on div "• + − • + − STREET VIEW Loading... SATELLITE VIEW" at bounding box center [326, 138] width 652 height 171
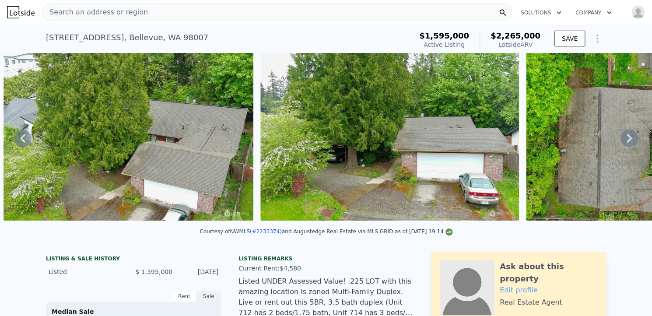
click at [621, 142] on icon at bounding box center [630, 139] width 18 height 18
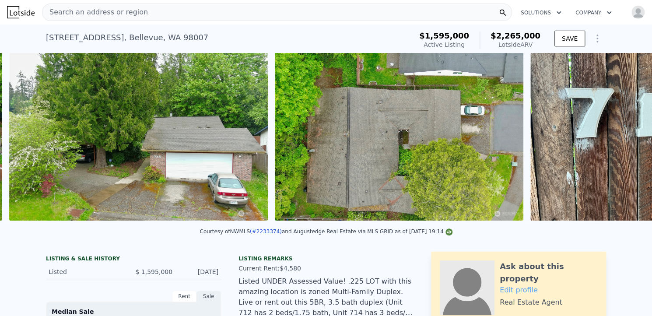
scroll to position [0, 657]
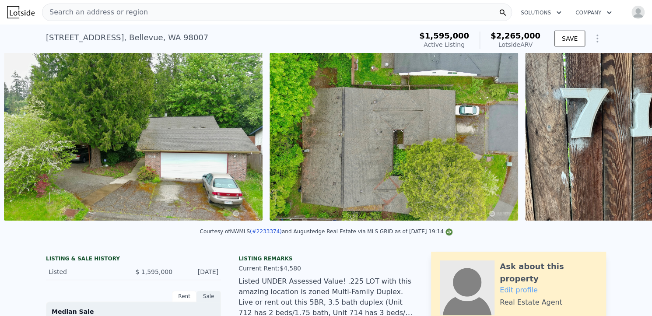
click at [620, 142] on div "• + − • + − STREET VIEW Loading... SATELLITE VIEW" at bounding box center [326, 138] width 652 height 171
click at [621, 142] on icon at bounding box center [630, 139] width 18 height 18
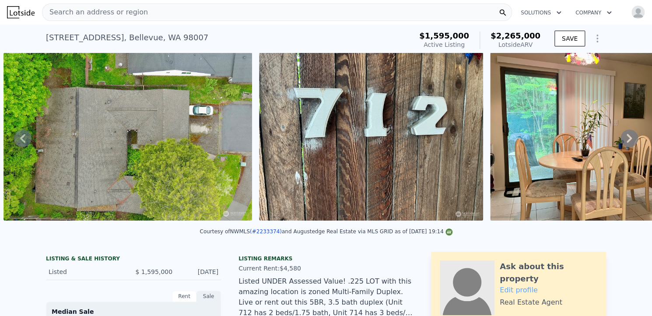
click at [621, 142] on icon at bounding box center [630, 139] width 18 height 18
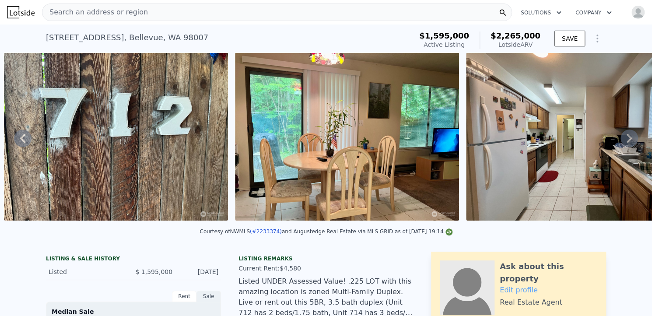
click at [621, 142] on icon at bounding box center [630, 139] width 18 height 18
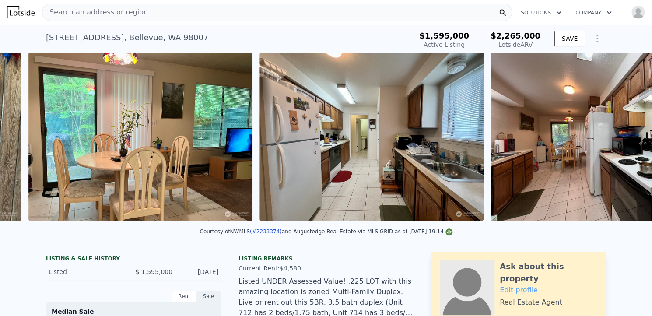
scroll to position [0, 1410]
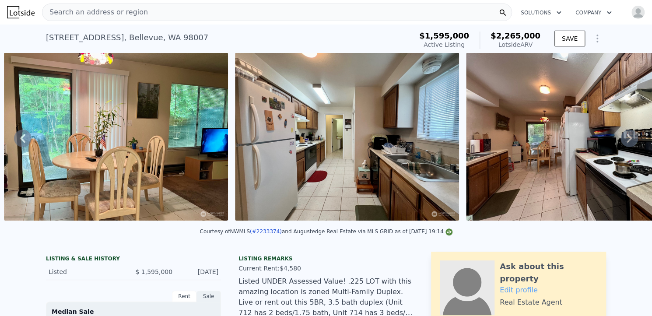
click at [621, 142] on icon at bounding box center [630, 139] width 18 height 18
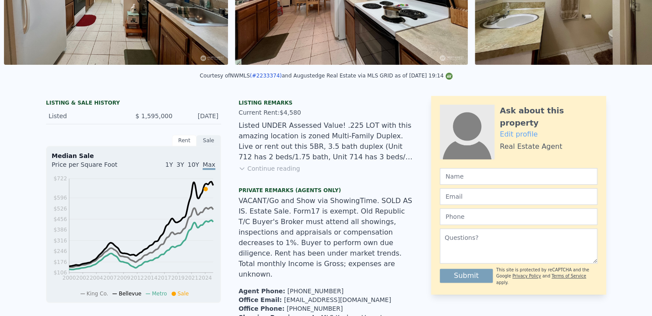
scroll to position [0, 0]
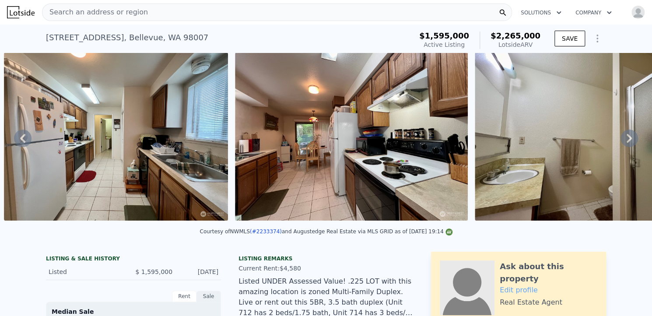
drag, startPoint x: 43, startPoint y: 37, endPoint x: 544, endPoint y: 42, distance: 500.9
click at [544, 42] on div "[STREET_ADDRESS] Active at $1.595m (~ARV $2.265m ) $1,595,000 Active Listing $2…" at bounding box center [326, 40] width 560 height 25
copy div "[STREET_ADDRESS] Active at $1.595m (~ARV $2.265m ) $1,595,000 Active Listing $2…"
drag, startPoint x: 238, startPoint y: 239, endPoint x: 283, endPoint y: 241, distance: 45.1
click at [283, 241] on div "Courtesy of NWMLS (#2233374) and Augustedge Real Estate via MLS GRID as of [DAT…" at bounding box center [326, 234] width 652 height 21
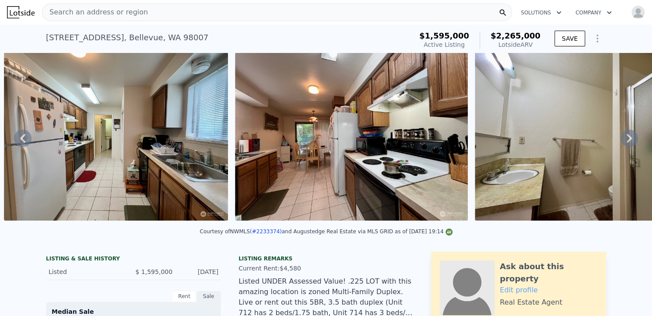
copy div "NWMLS (#2233374)"
